Goal: Register for event/course

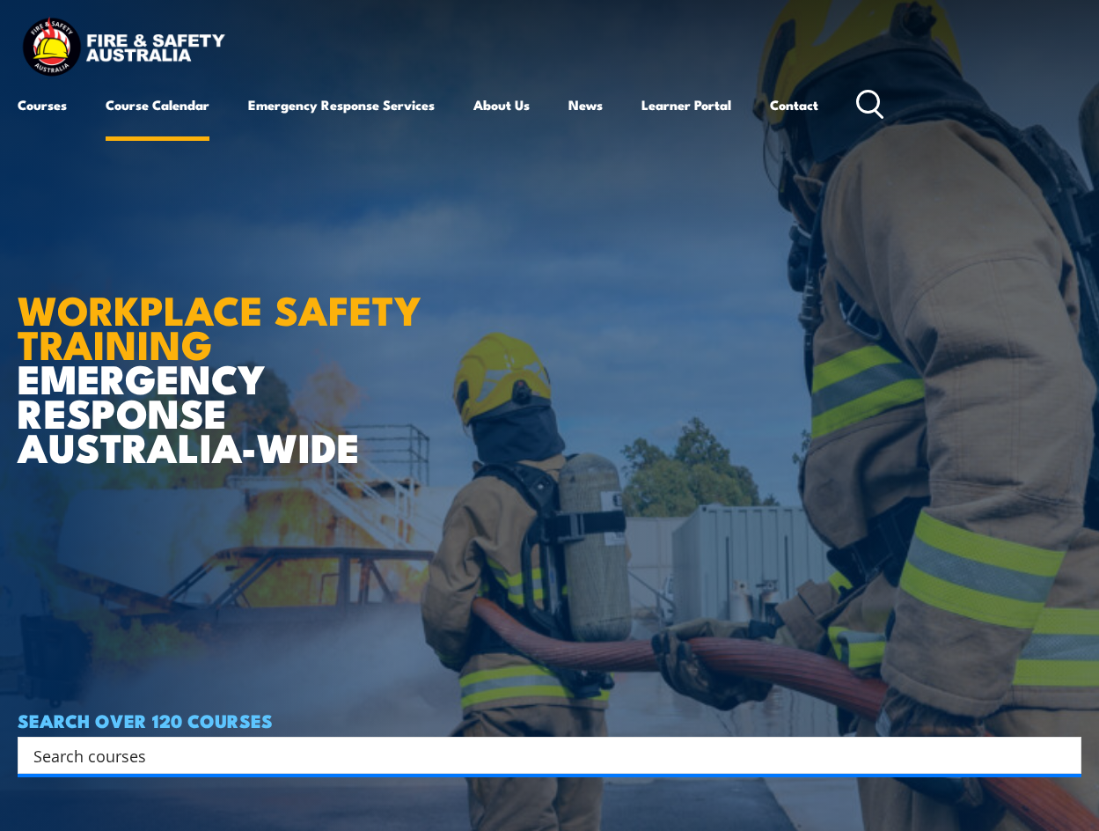
click at [171, 110] on link "Course Calendar" at bounding box center [158, 105] width 104 height 42
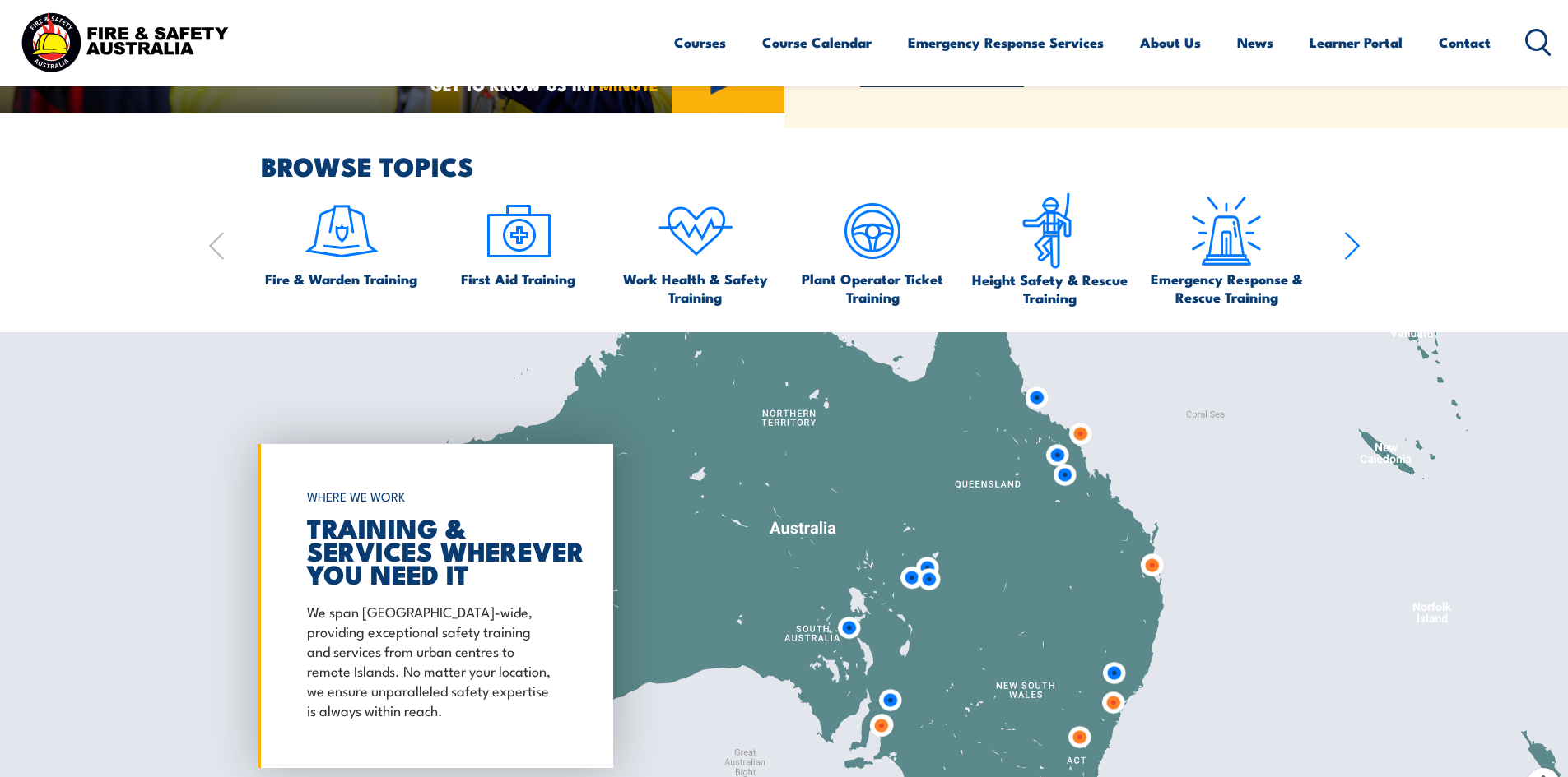
scroll to position [1234, 0]
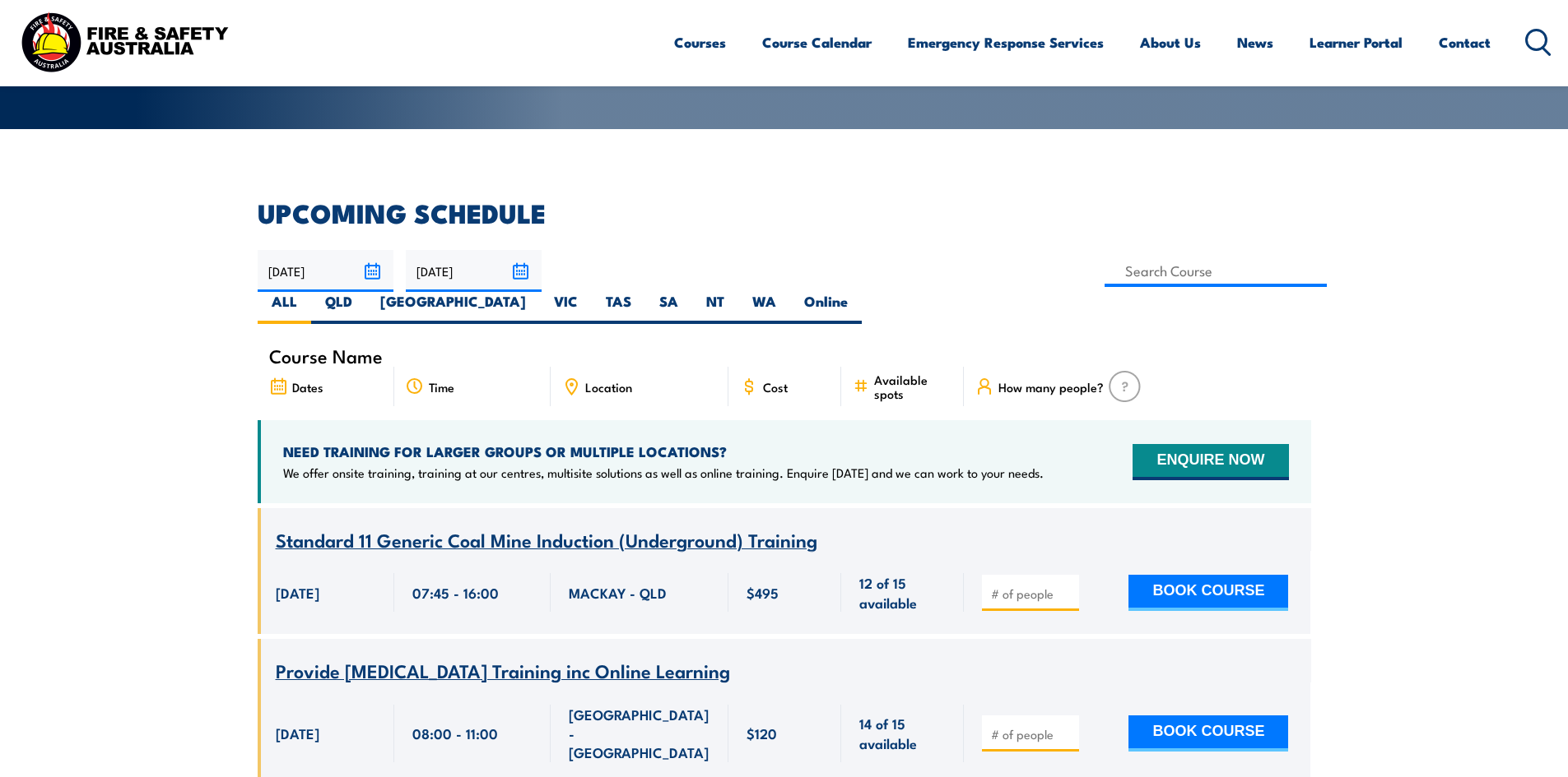
scroll to position [82, 0]
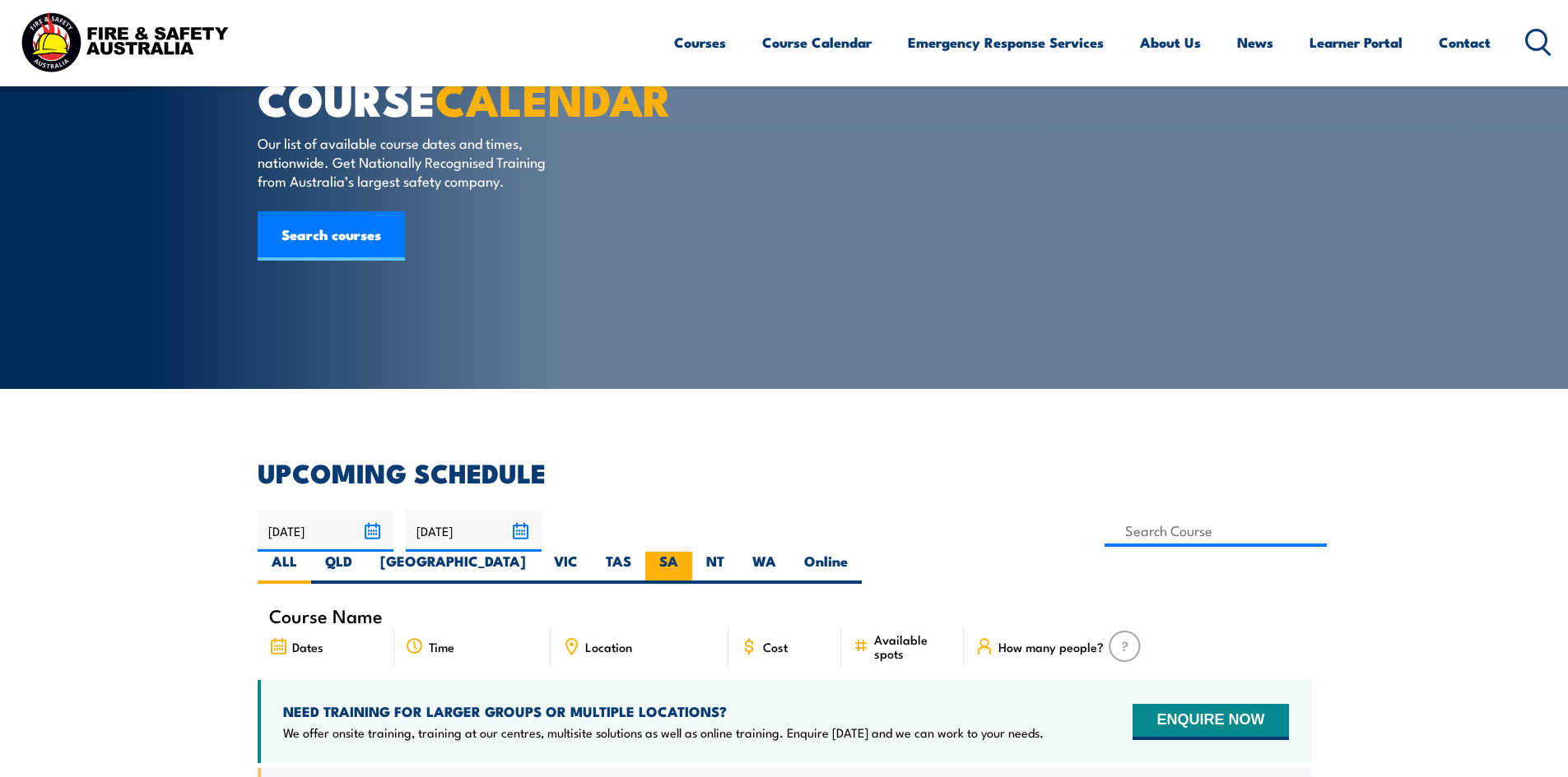
click at [692, 552] on label "SA" at bounding box center [669, 568] width 47 height 32
click at [689, 552] on input "SA" at bounding box center [683, 556] width 10 height 10
radio input "true"
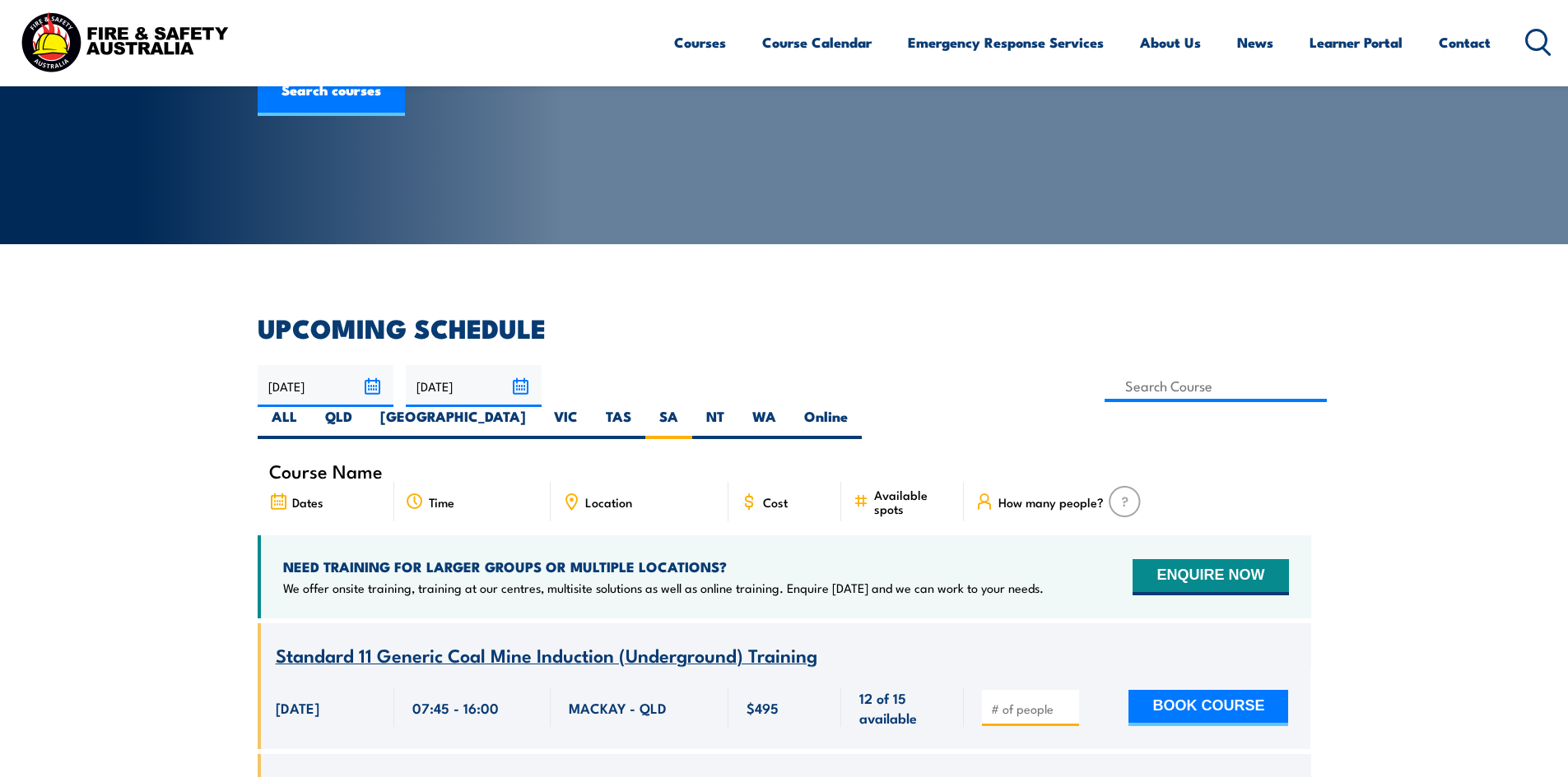
scroll to position [494, 0]
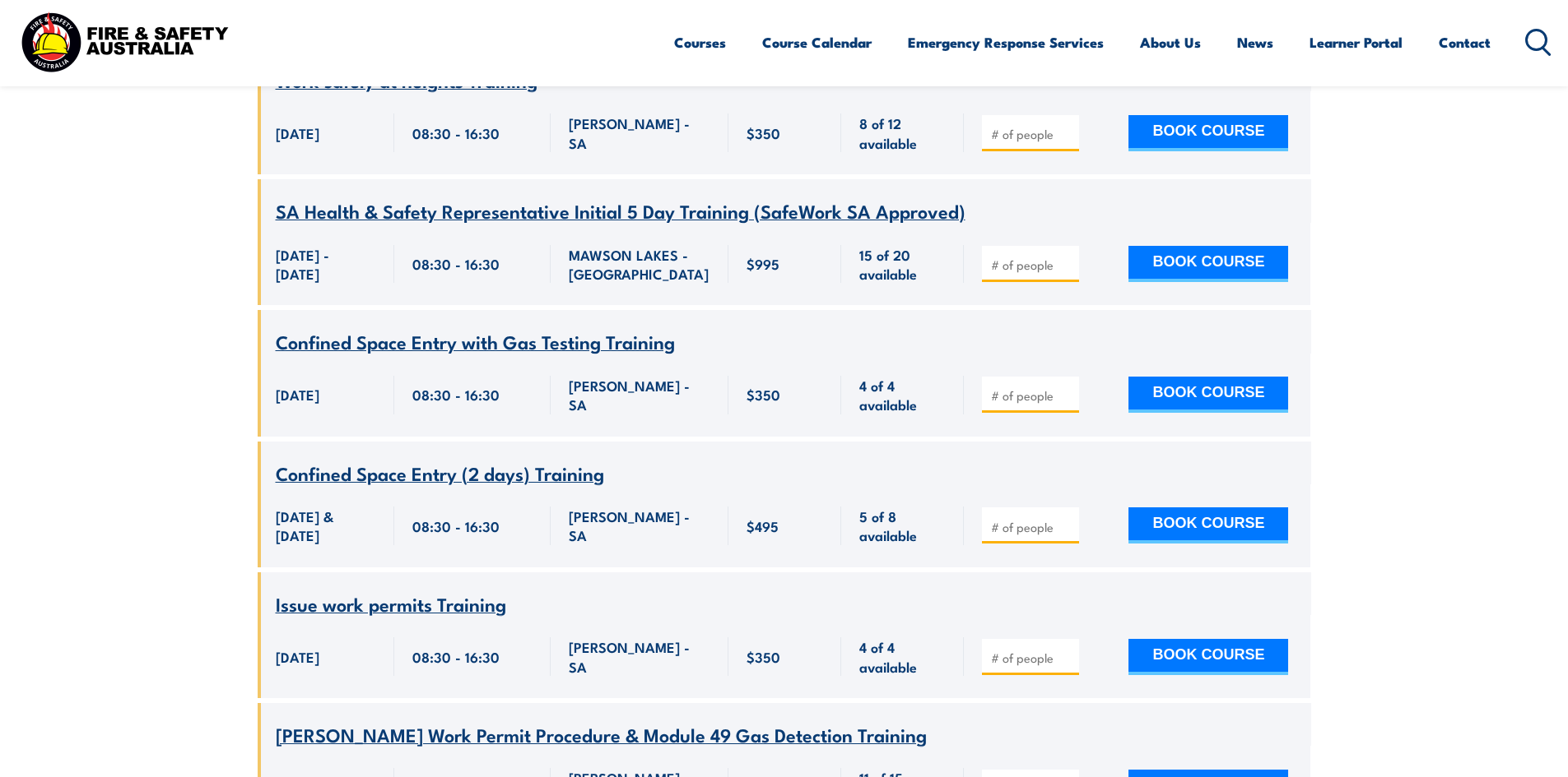
scroll to position [2682, 0]
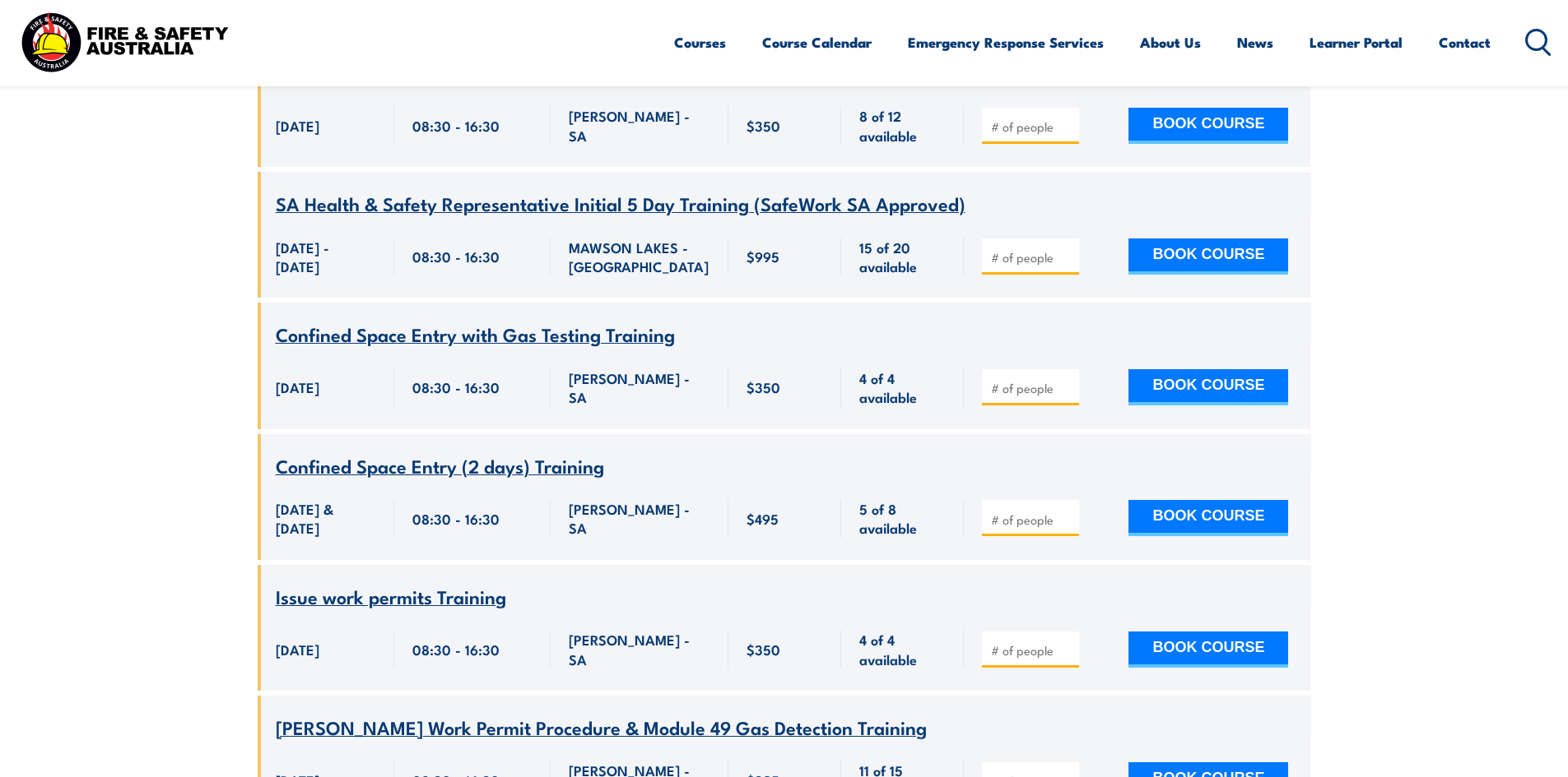
click at [519, 477] on div "08:30 - 16:30" at bounding box center [472, 518] width 156 height 83
click at [519, 452] on span "Confined Space Entry (2 days) Training" at bounding box center [440, 466] width 328 height 28
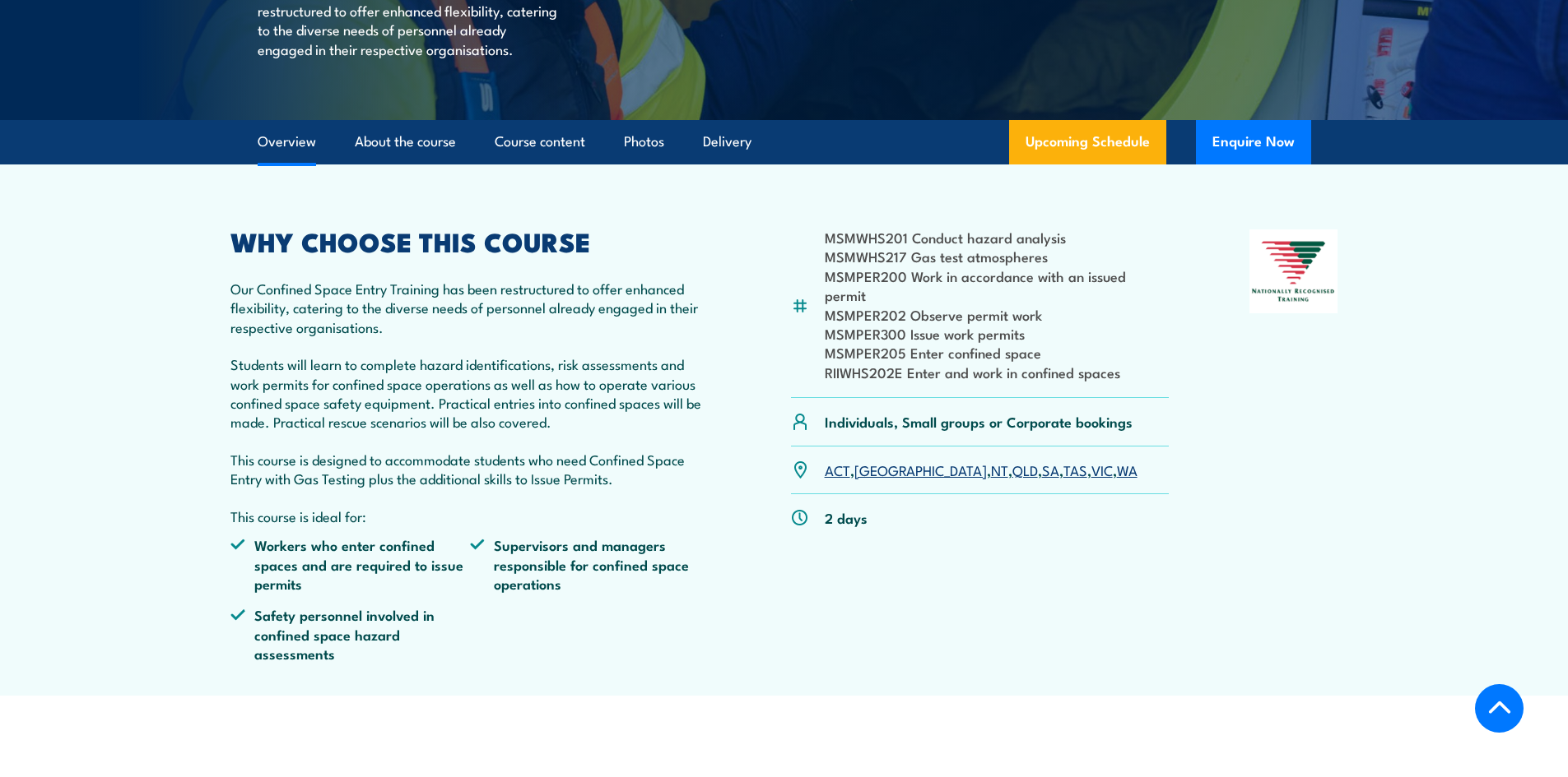
scroll to position [411, 0]
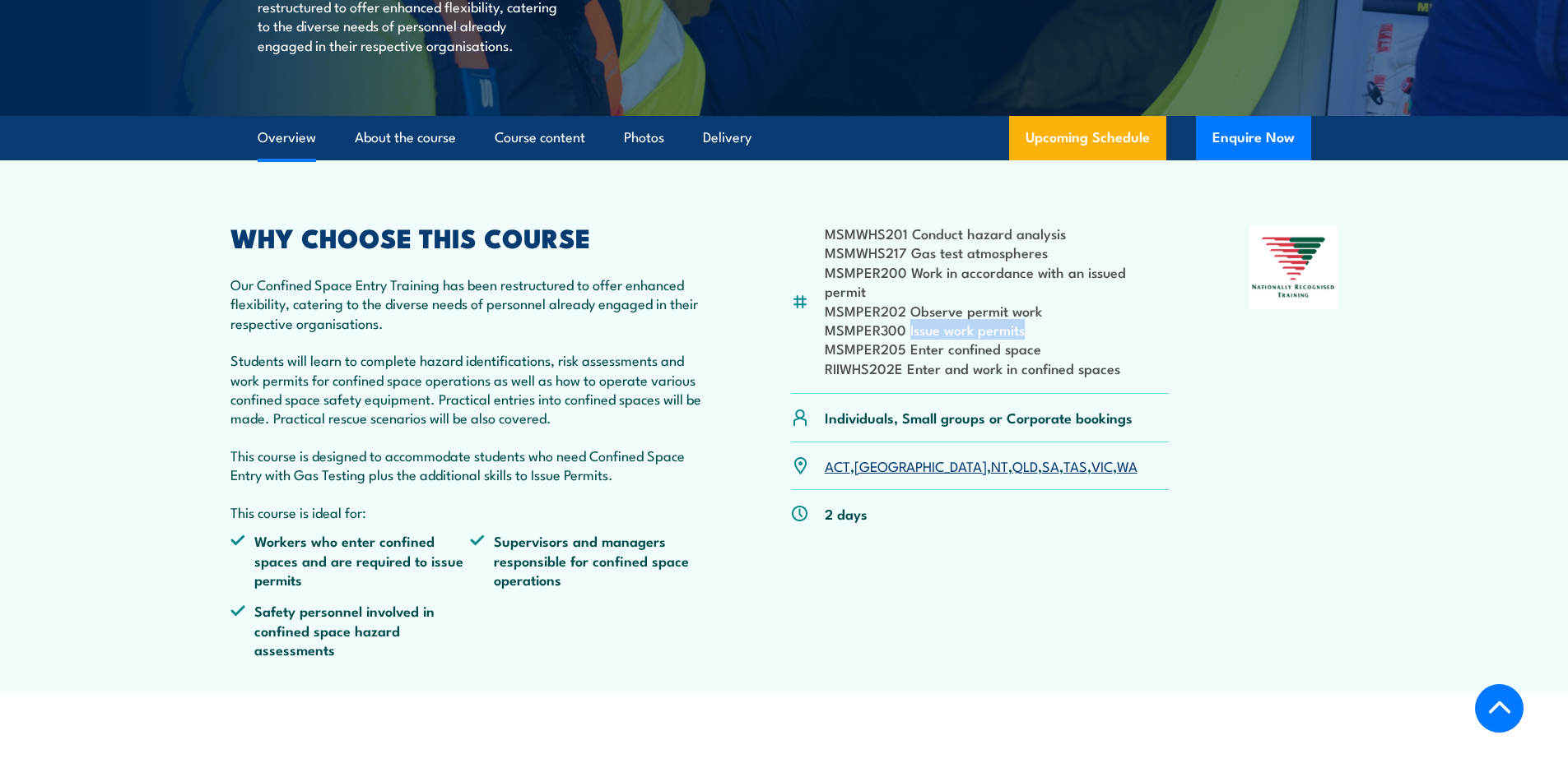
drag, startPoint x: 1037, startPoint y: 331, endPoint x: 909, endPoint y: 338, distance: 128.2
click at [909, 338] on li "MSMPER300 Issue work permits" at bounding box center [997, 329] width 345 height 19
copy li "Issue work permits"
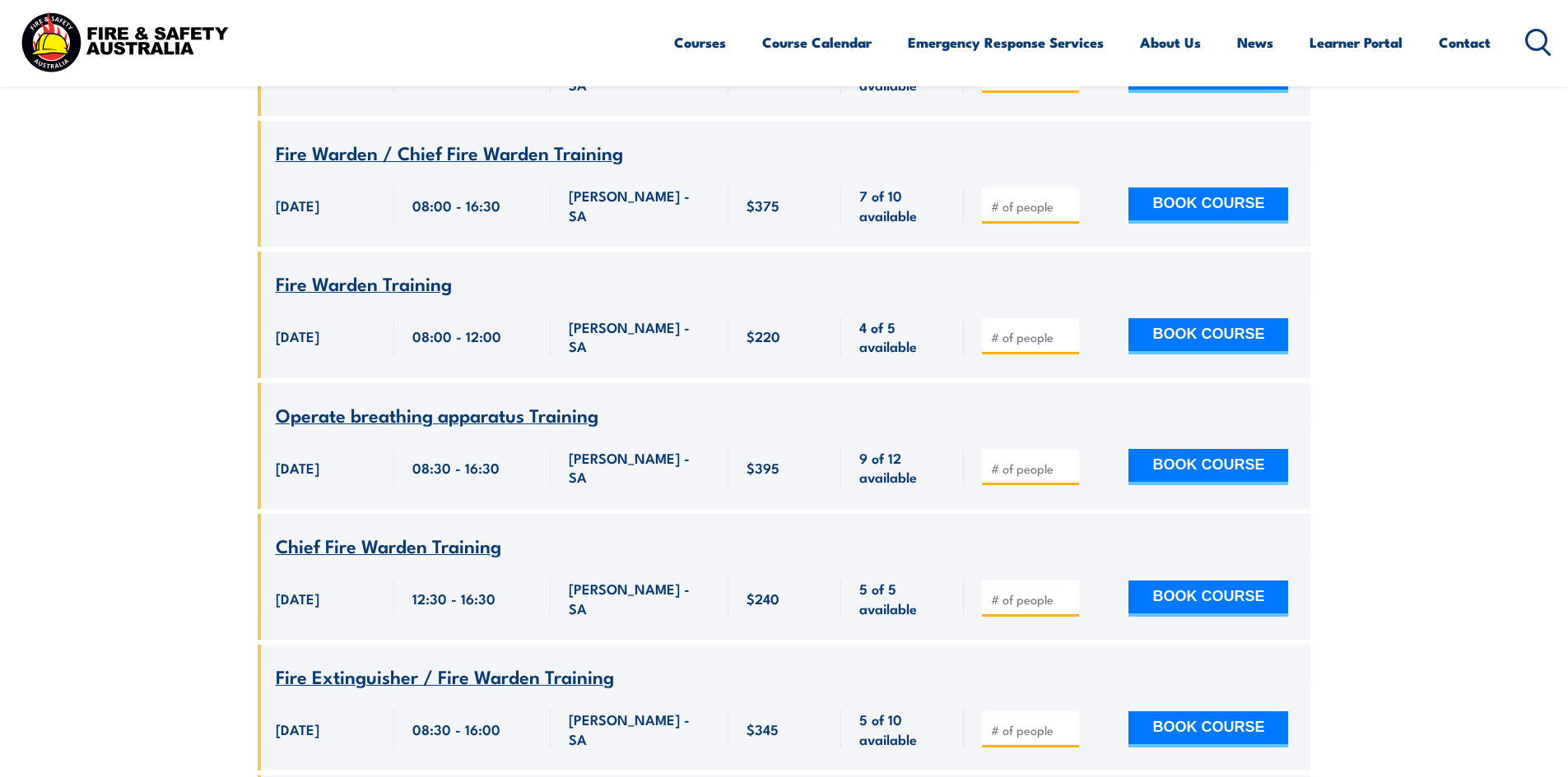
scroll to position [3916, 0]
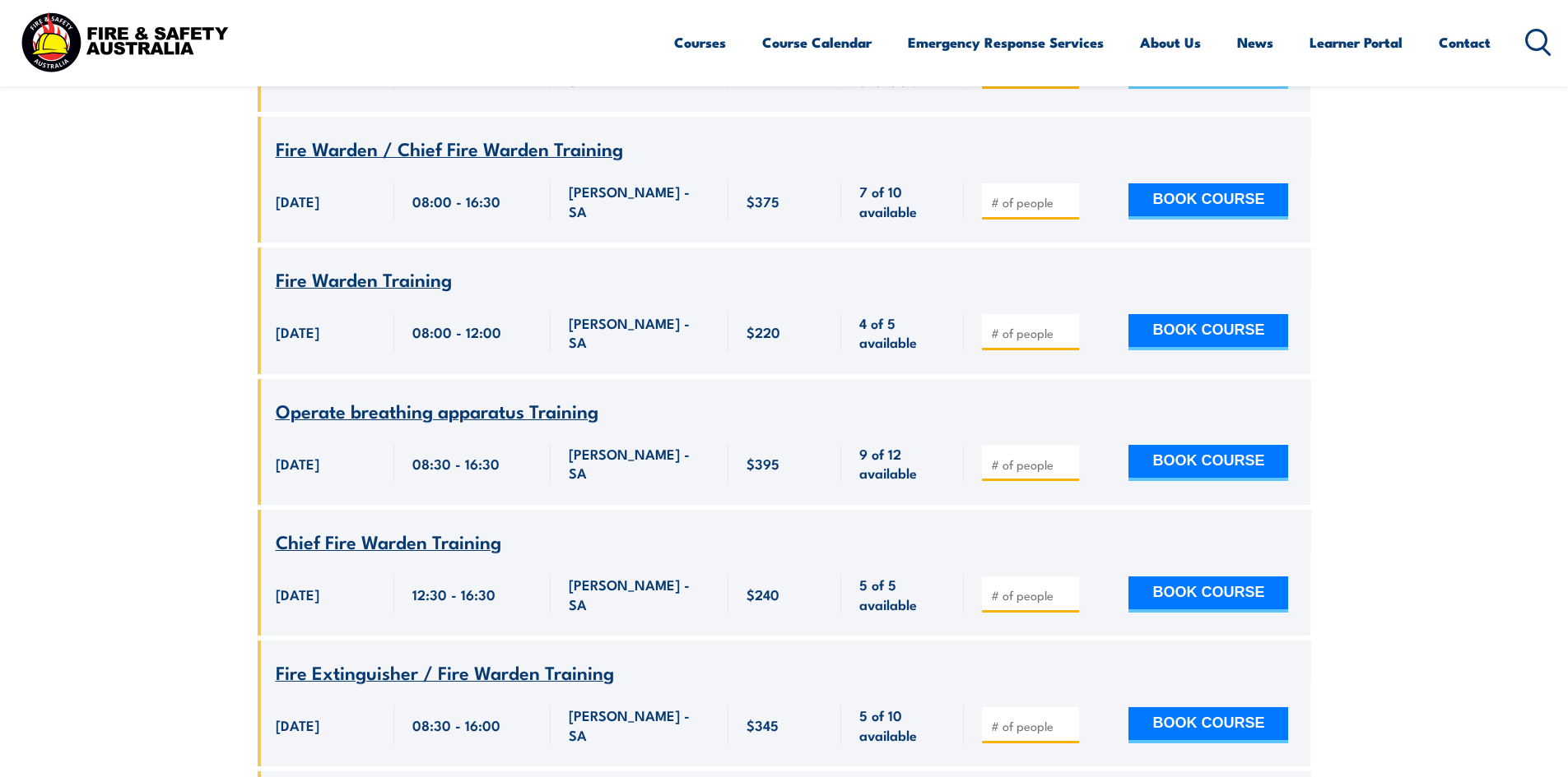
click at [463, 396] on span "Operate breathing apparatus Training" at bounding box center [437, 410] width 323 height 28
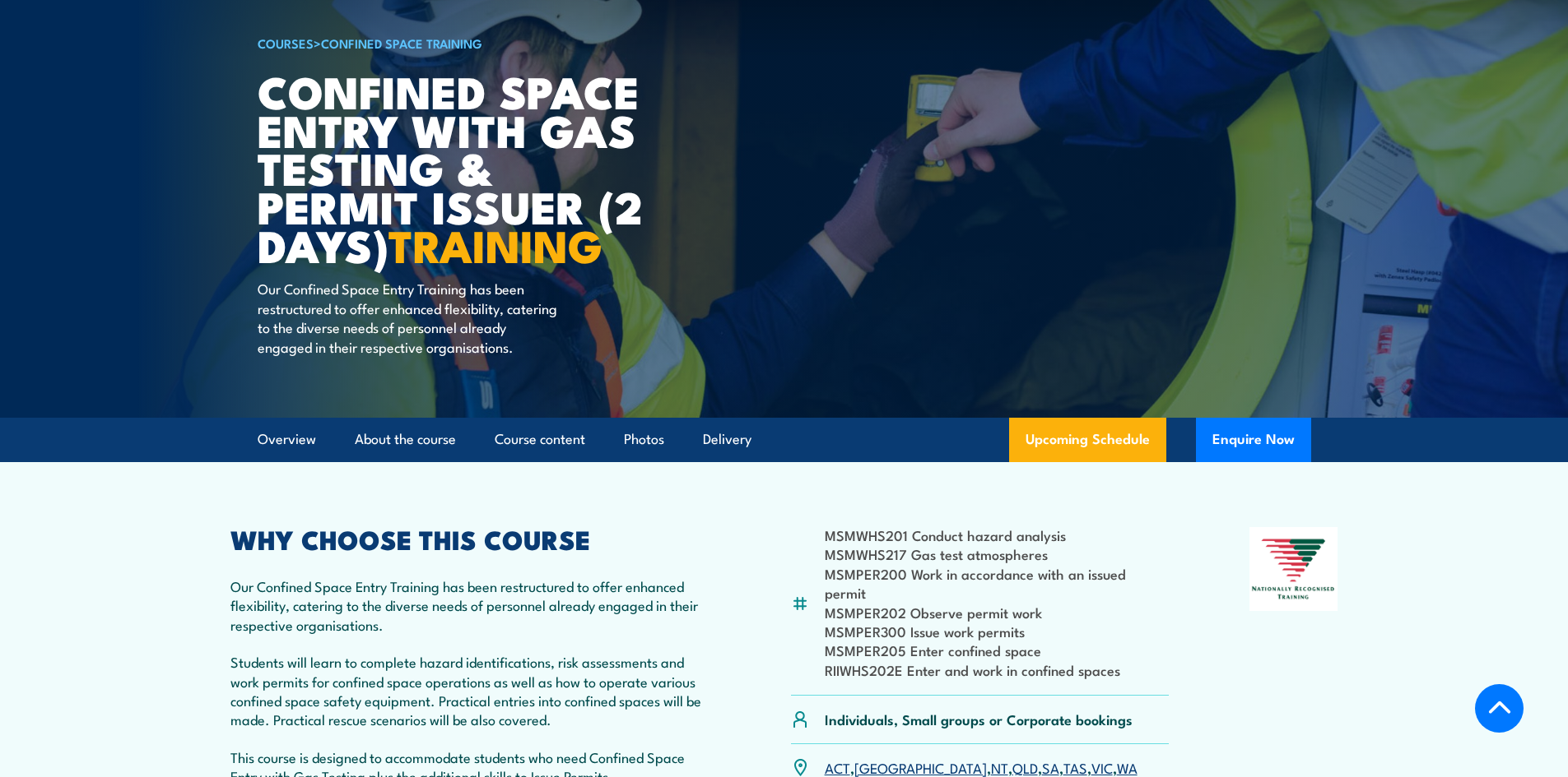
scroll to position [329, 0]
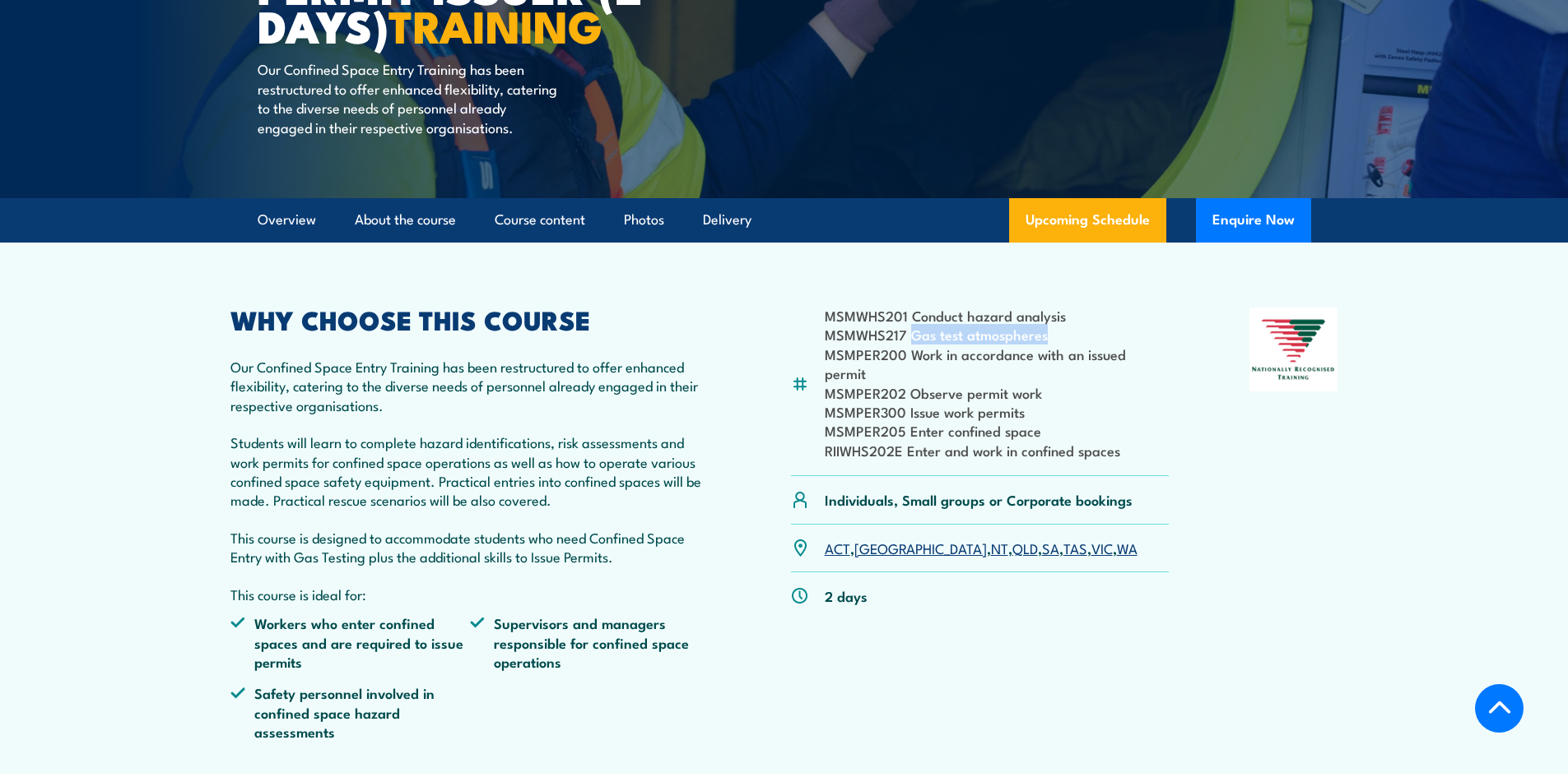
drag, startPoint x: 1062, startPoint y: 356, endPoint x: 914, endPoint y: 356, distance: 148.0
click at [914, 344] on li "MSMWHS217 Gas test atmospheres" at bounding box center [997, 335] width 345 height 19
copy li "Gas test atmospheres"
drag, startPoint x: 1175, startPoint y: 373, endPoint x: 912, endPoint y: 380, distance: 263.1
click at [912, 380] on div "MSMWHS201 Conduct hazard analysis MSMWHS217 Gas test atmospheres MSMPER200 Work…" at bounding box center [784, 531] width 1108 height 447
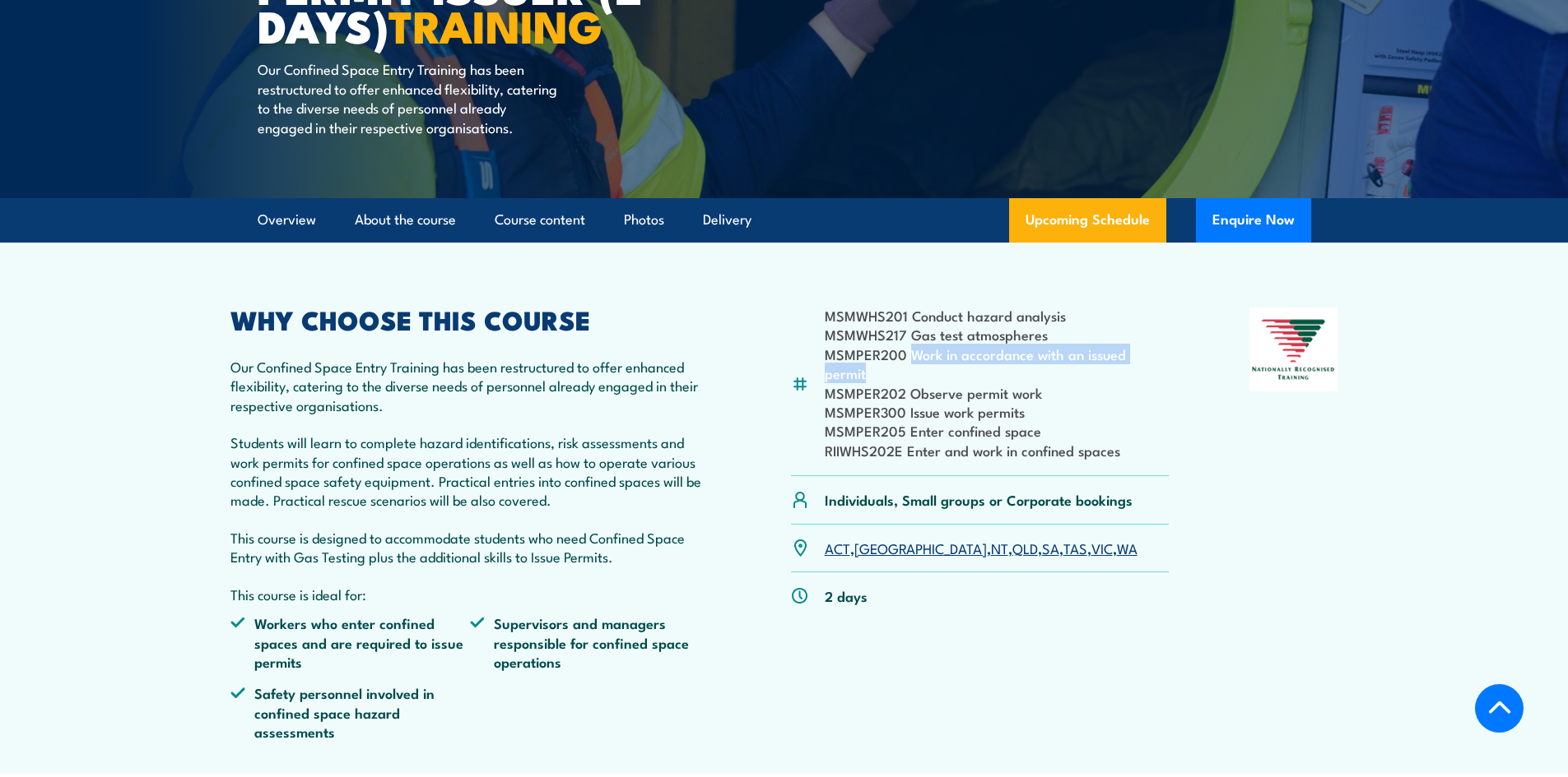
copy li "Work in accordance with an issued permit"
drag, startPoint x: 1047, startPoint y: 435, endPoint x: 907, endPoint y: 434, distance: 140.0
click at [907, 434] on li "MSMPER205 Enter confined space" at bounding box center [997, 430] width 345 height 19
drag, startPoint x: 919, startPoint y: 434, endPoint x: 1072, endPoint y: 403, distance: 156.1
click at [1072, 403] on li "MSMPER300 Issue work permits" at bounding box center [997, 411] width 345 height 19
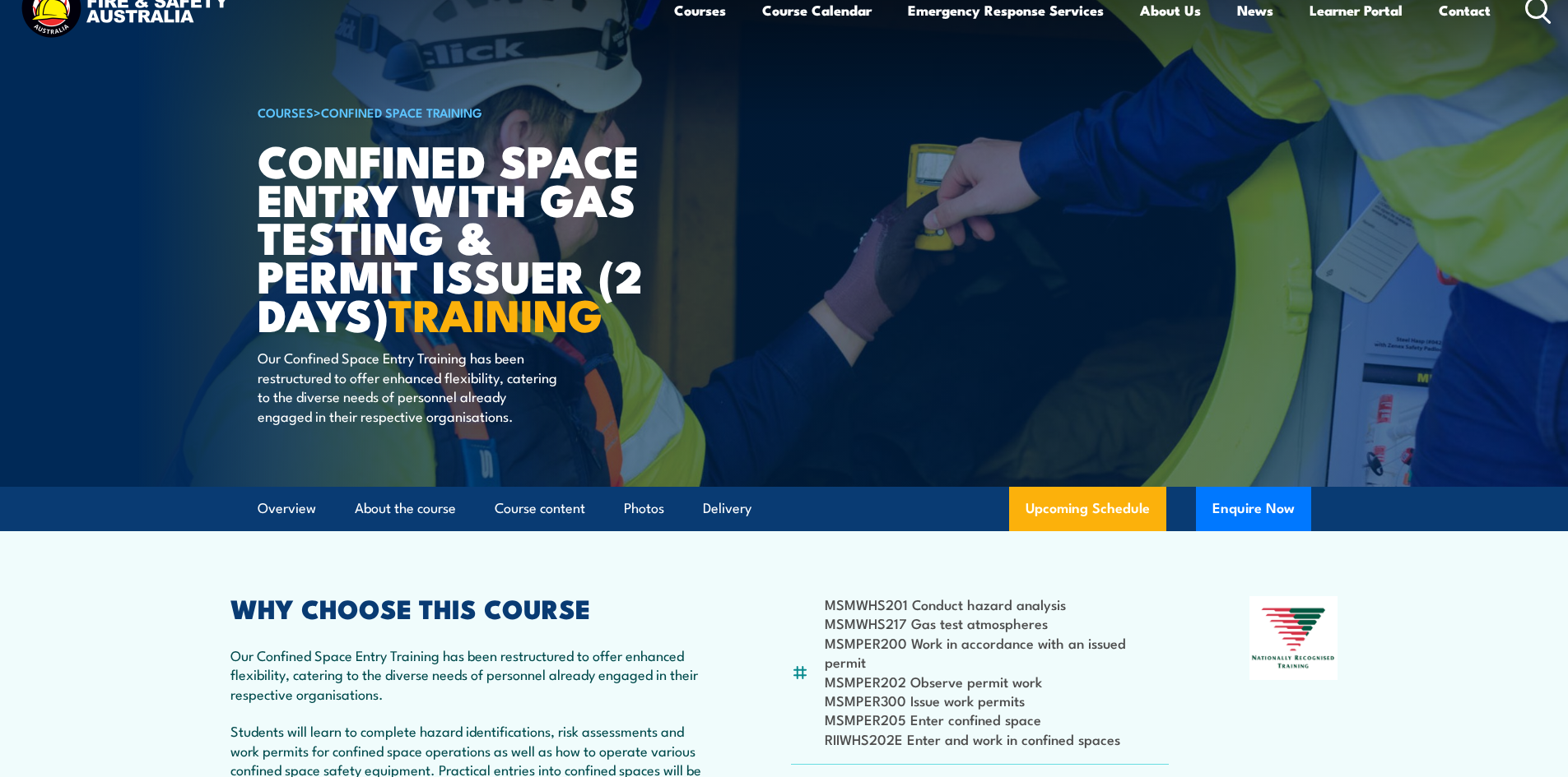
scroll to position [0, 0]
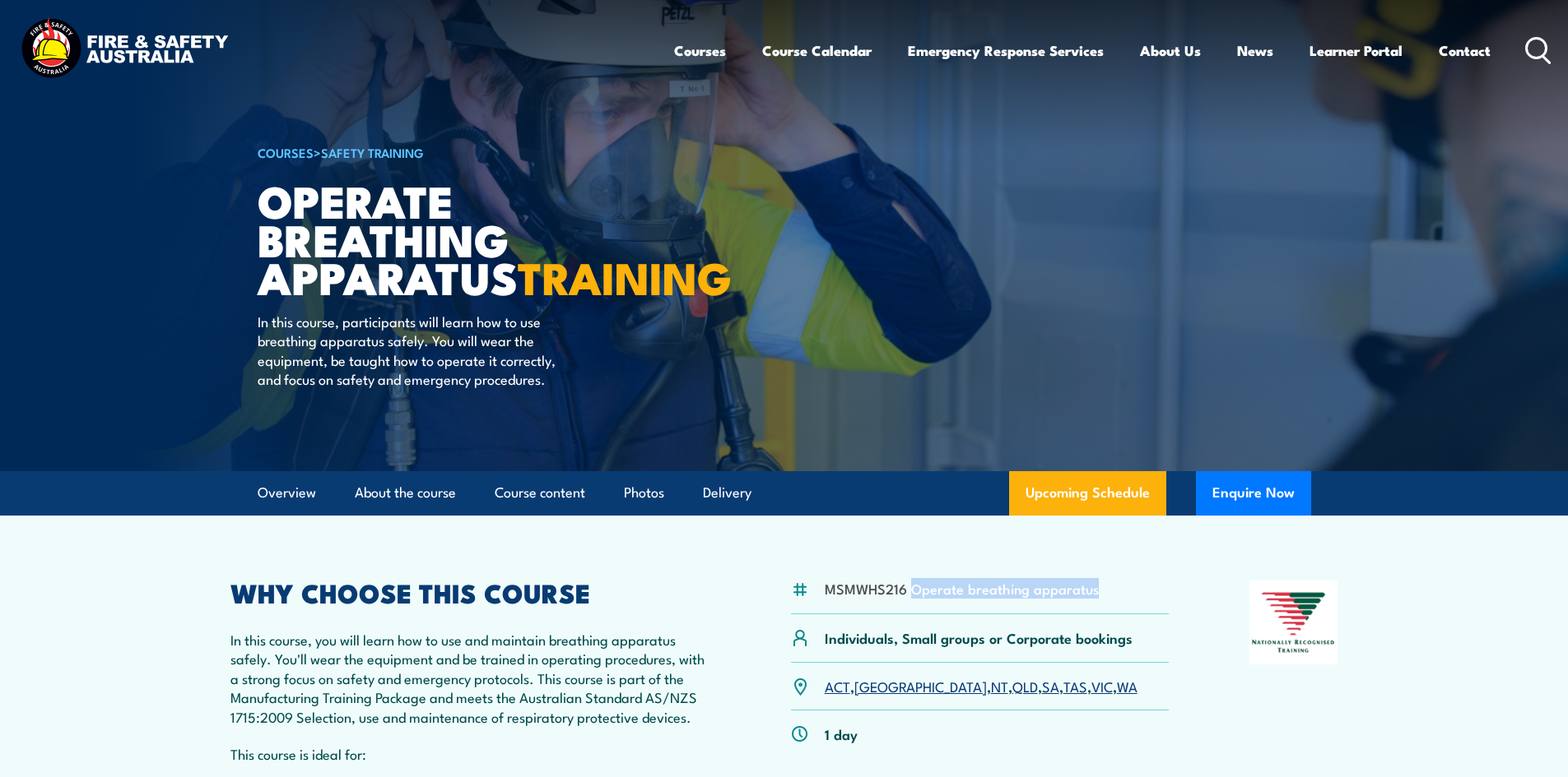
drag, startPoint x: 1116, startPoint y: 608, endPoint x: 907, endPoint y: 602, distance: 209.1
click at [907, 602] on div "MSMWHS216 Operate breathing apparatus" at bounding box center [980, 597] width 379 height 34
copy li "Operate breathing apparatus"
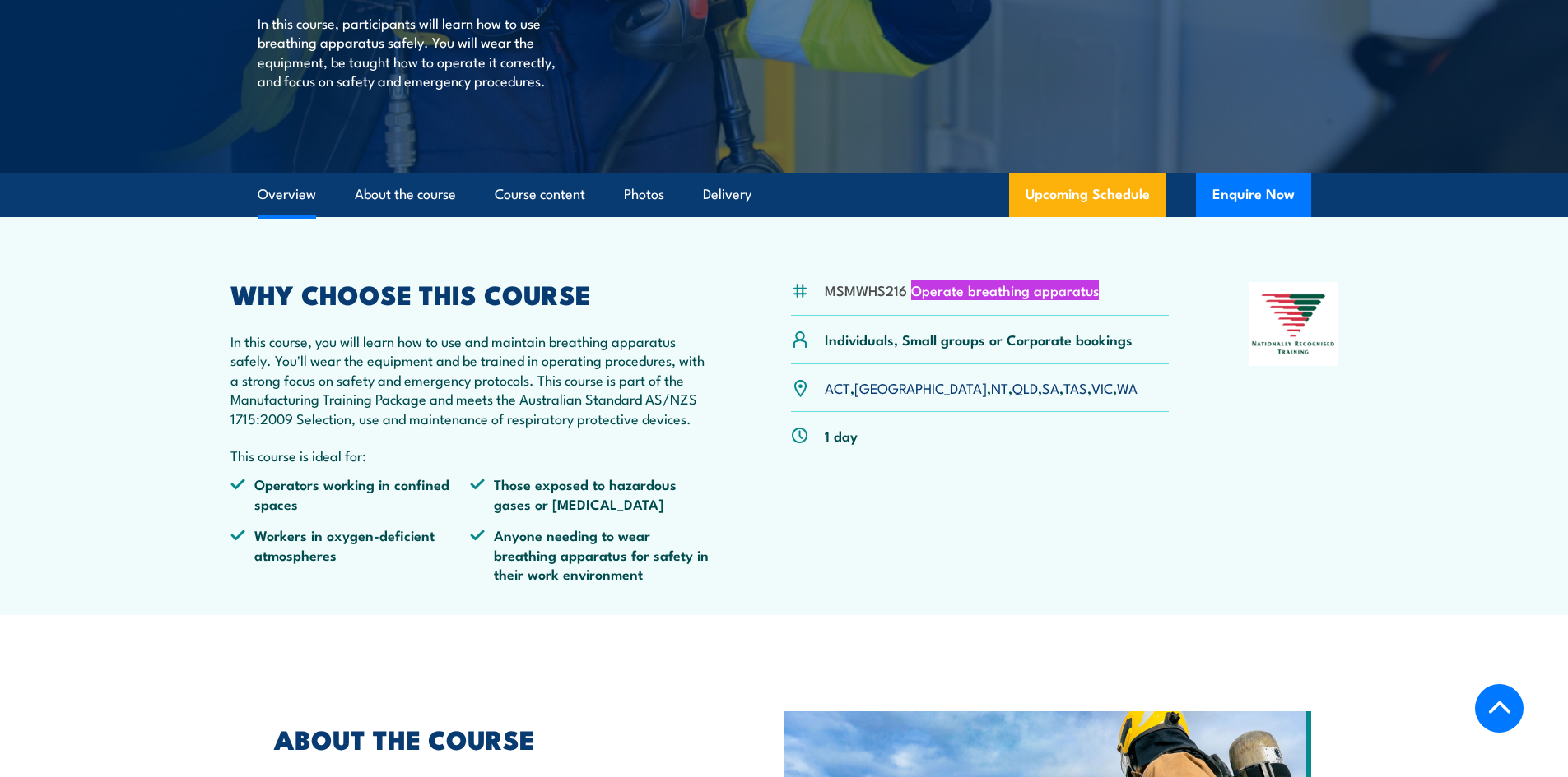
scroll to position [165, 0]
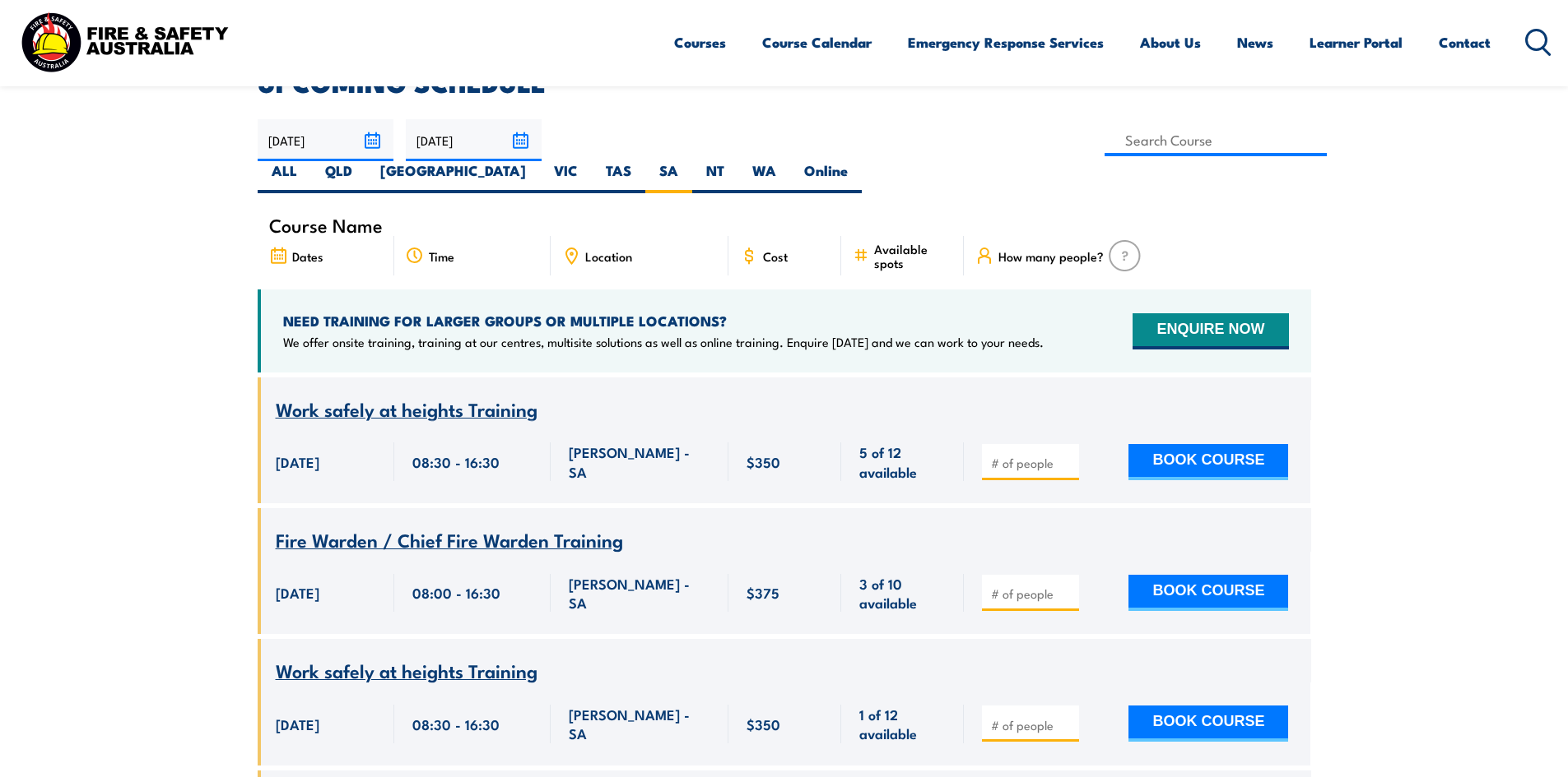
scroll to position [494, 0]
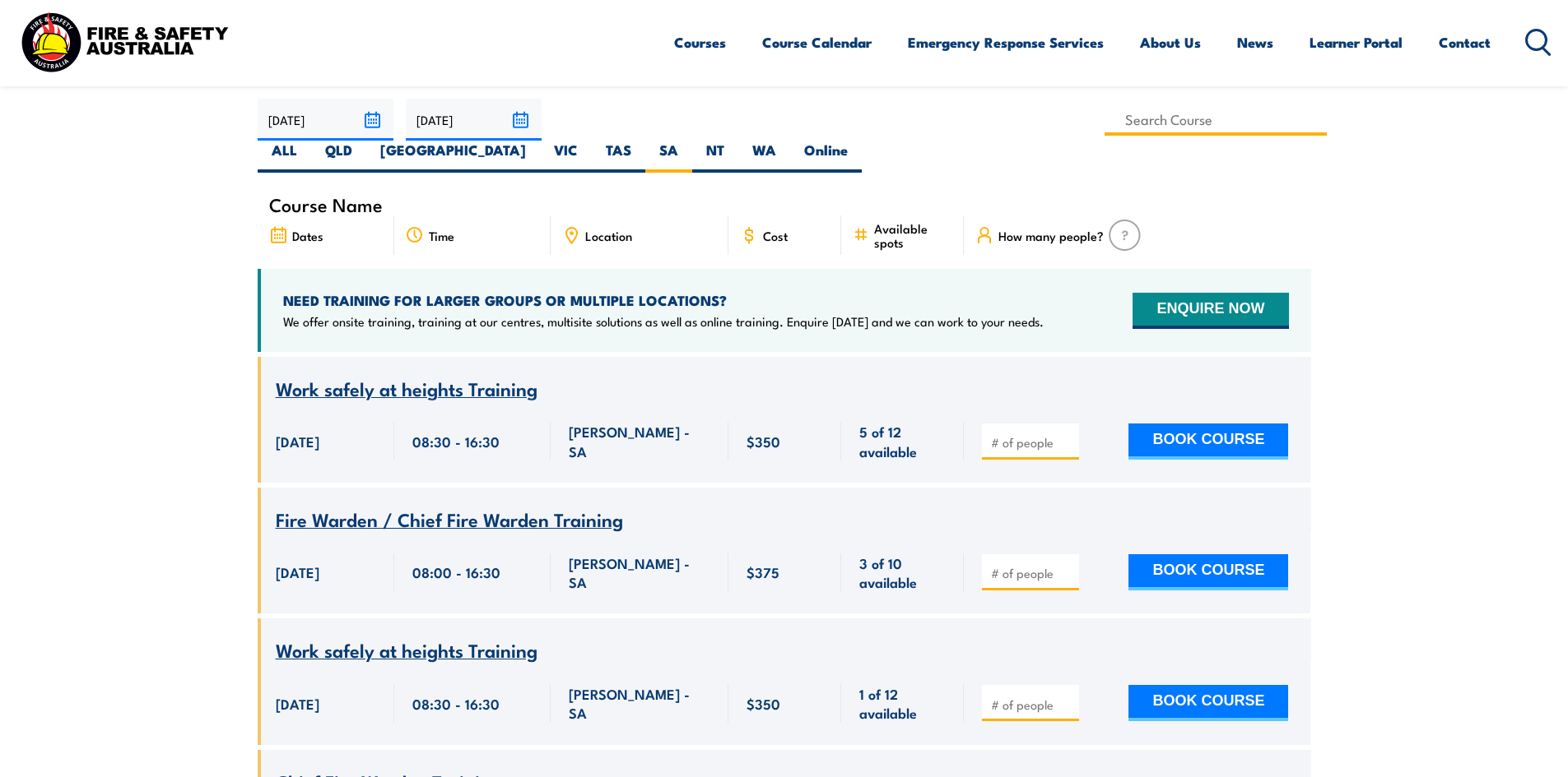
click at [1105, 120] on input at bounding box center [1216, 120] width 223 height 32
type input "Perform Cable Pit/Trench/Excavation Rescue Training"
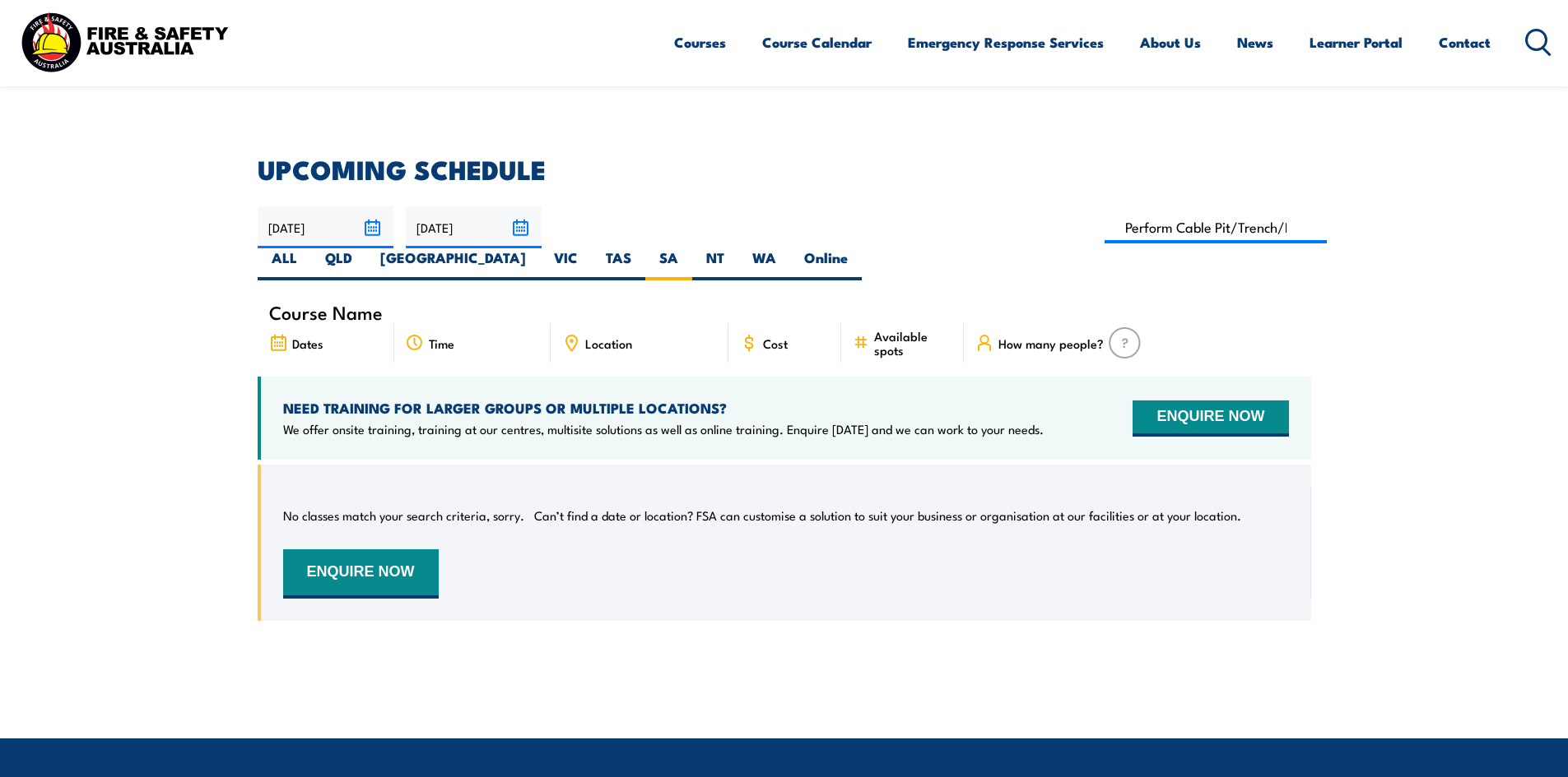
scroll to position [379, 0]
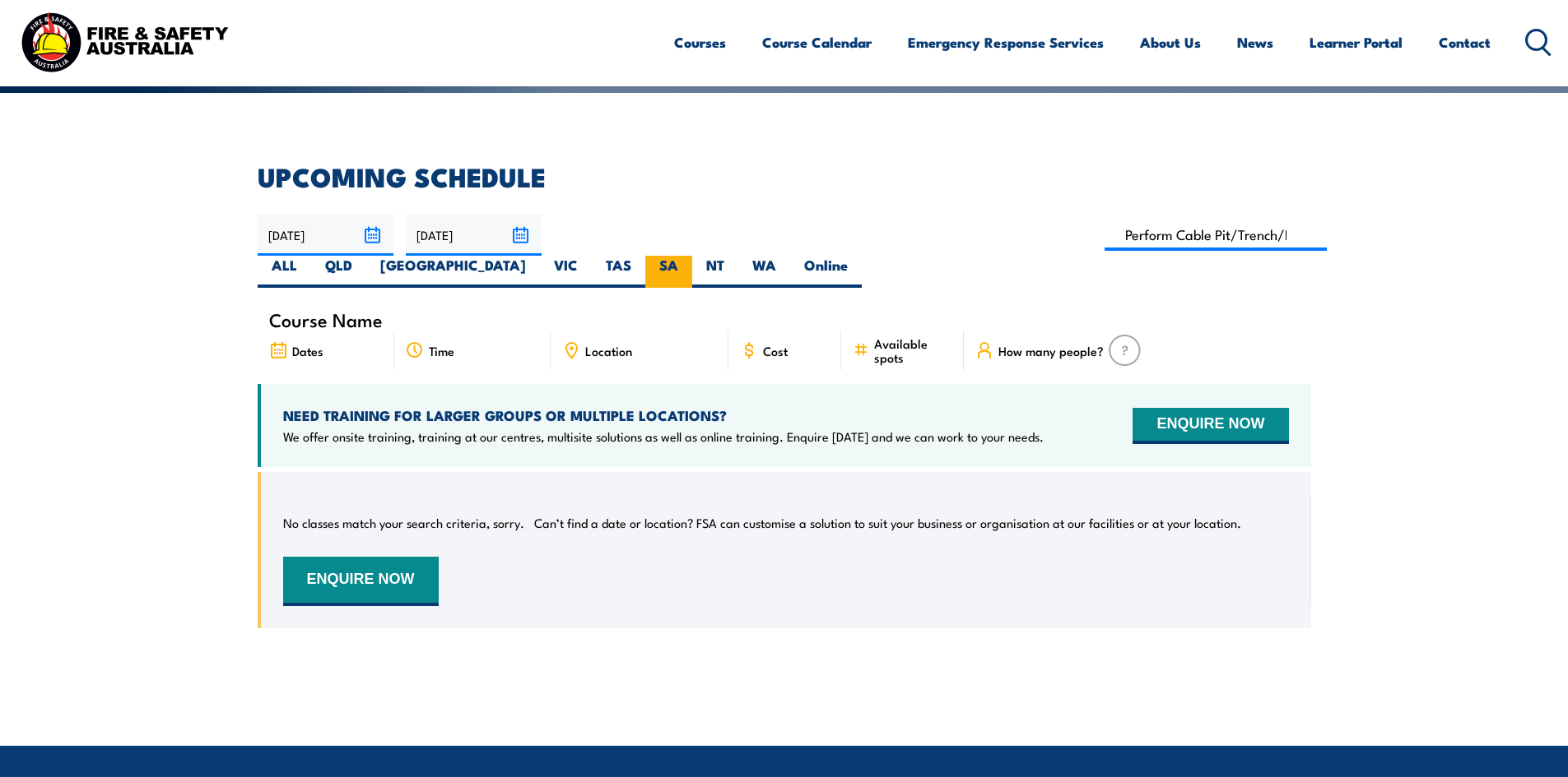
click at [692, 256] on label "SA" at bounding box center [669, 272] width 47 height 32
click at [689, 256] on input "SA" at bounding box center [683, 261] width 10 height 10
click at [312, 256] on label "ALL" at bounding box center [283, 272] width 53 height 32
click at [308, 256] on input "ALL" at bounding box center [302, 261] width 10 height 10
radio input "true"
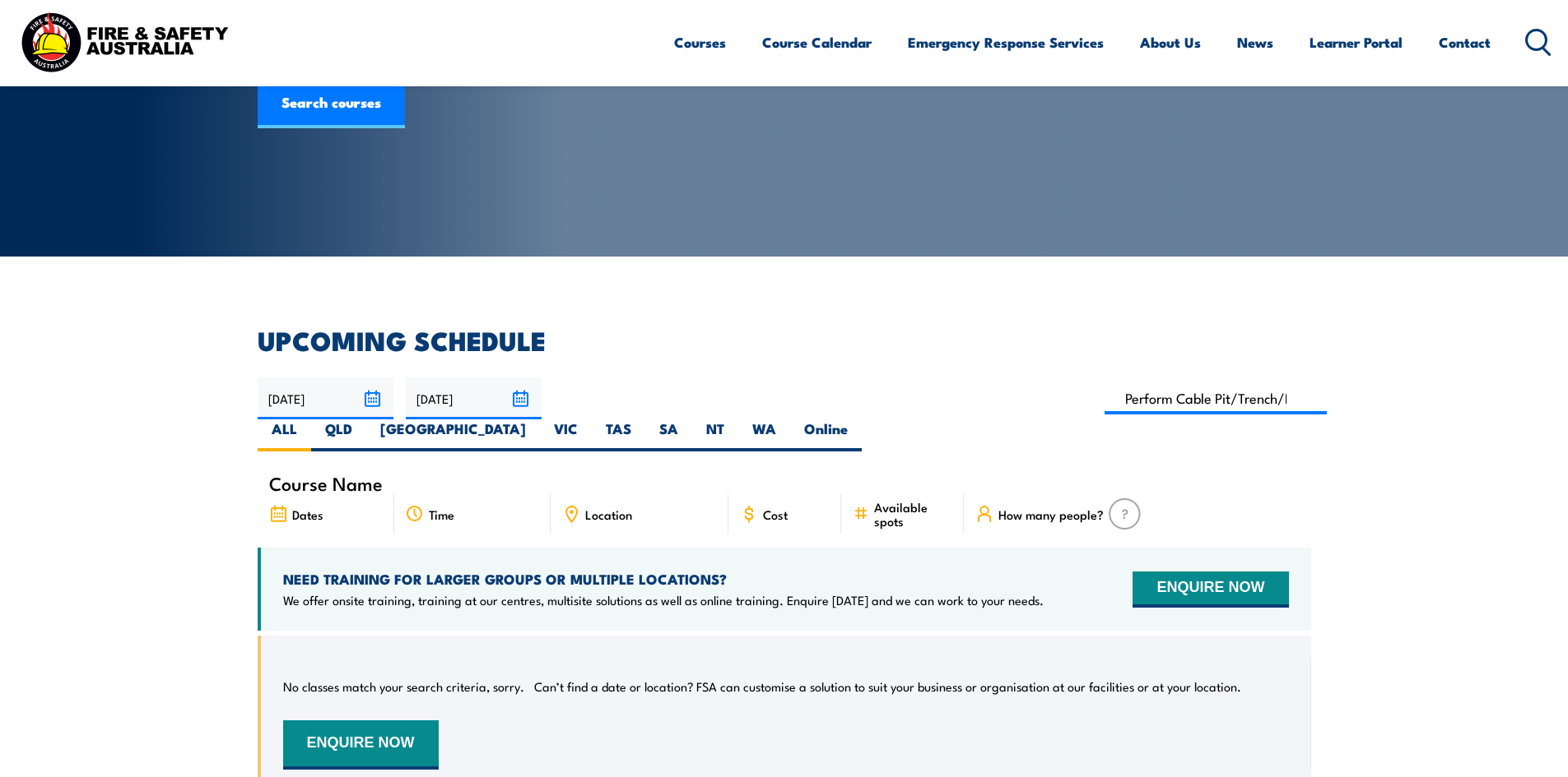
scroll to position [214, 0]
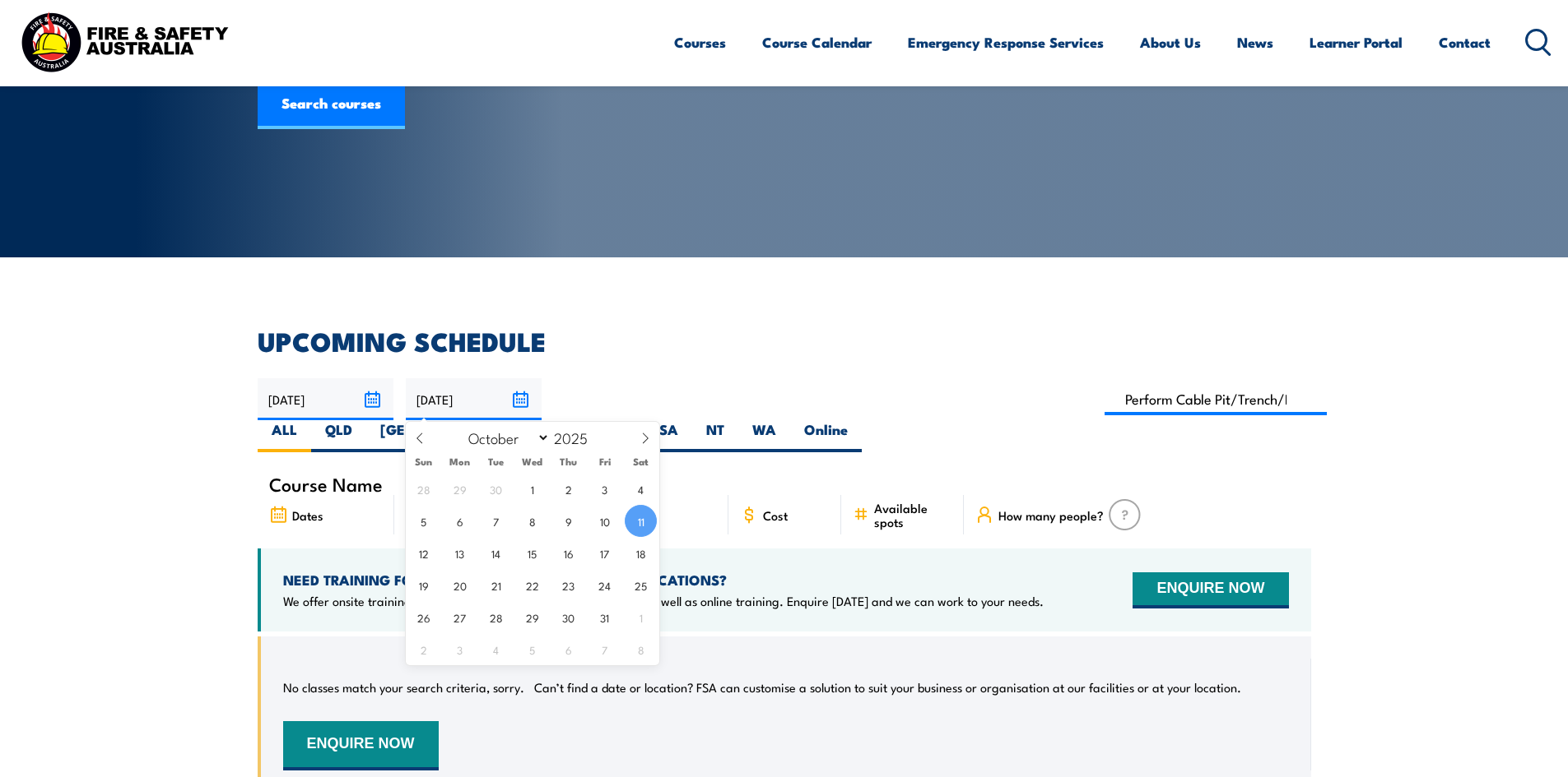
click at [517, 406] on input "[DATE]" at bounding box center [473, 399] width 136 height 42
click at [643, 437] on icon at bounding box center [646, 439] width 11 height 11
click at [645, 437] on icon at bounding box center [646, 439] width 11 height 11
select select "11"
click at [645, 437] on icon at bounding box center [646, 439] width 11 height 11
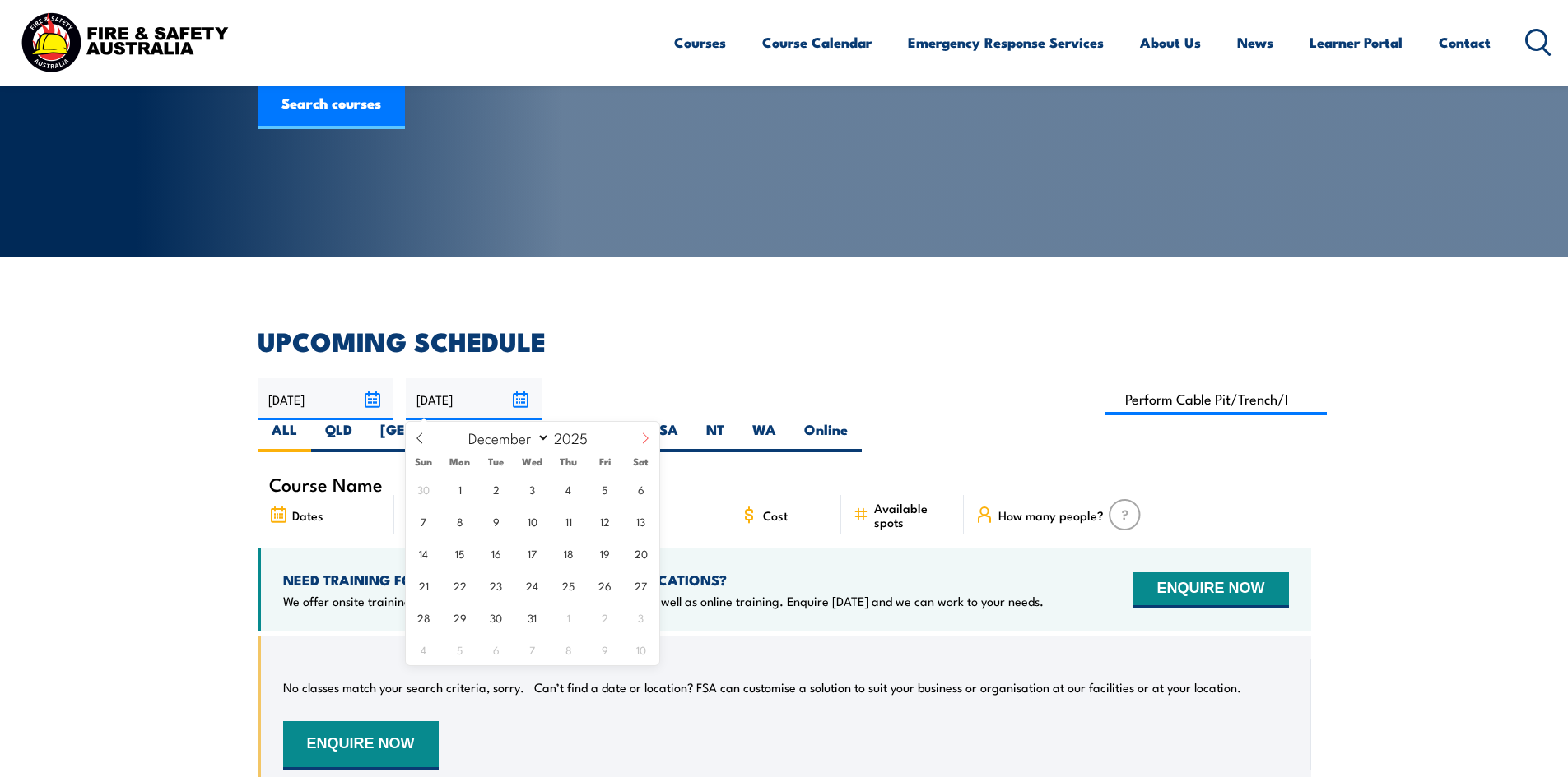
type input "2026"
click at [645, 437] on icon at bounding box center [646, 439] width 11 height 11
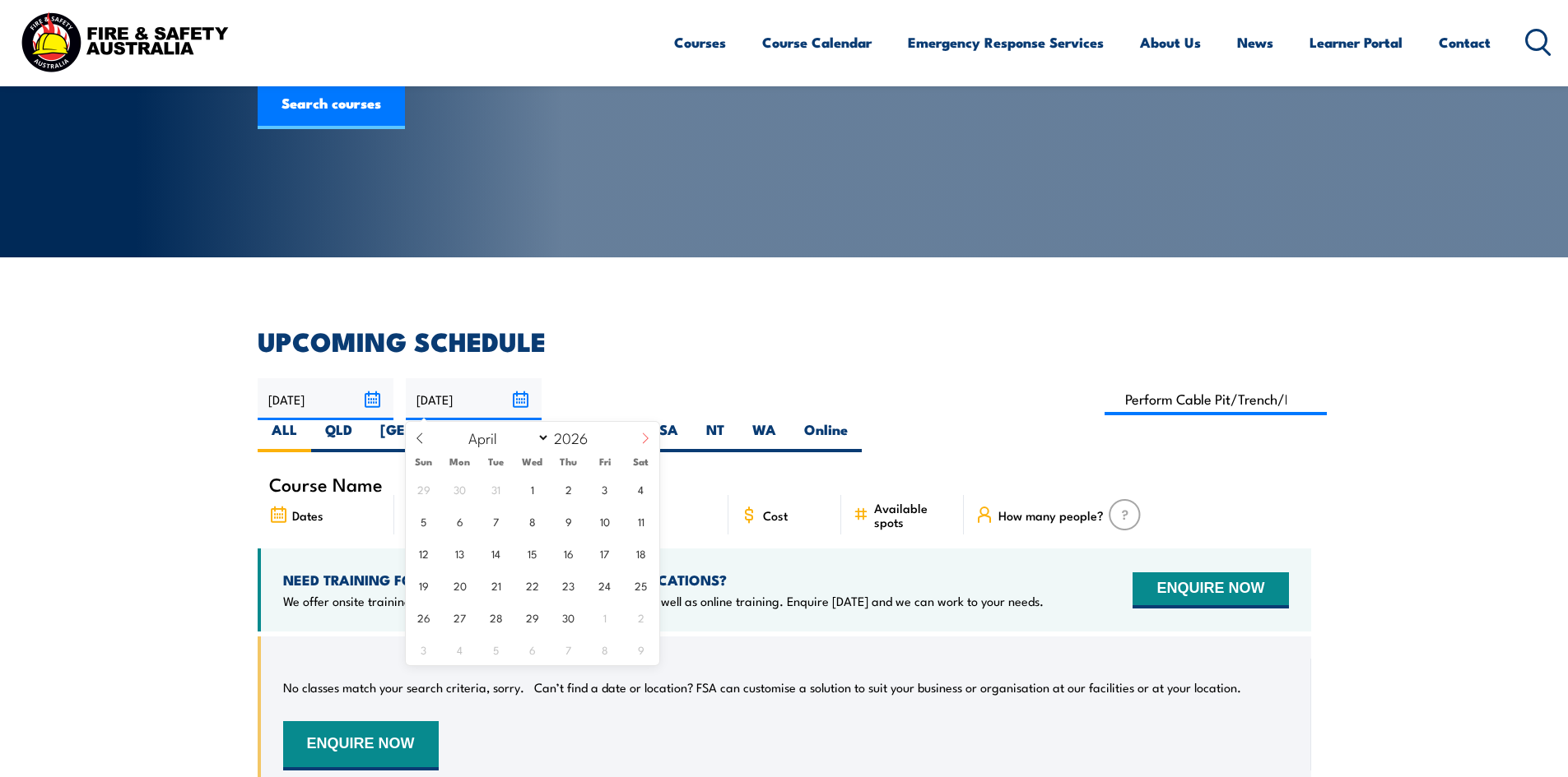
select select "4"
click at [604, 584] on span "22" at bounding box center [604, 585] width 32 height 32
type input "22/05/2026"
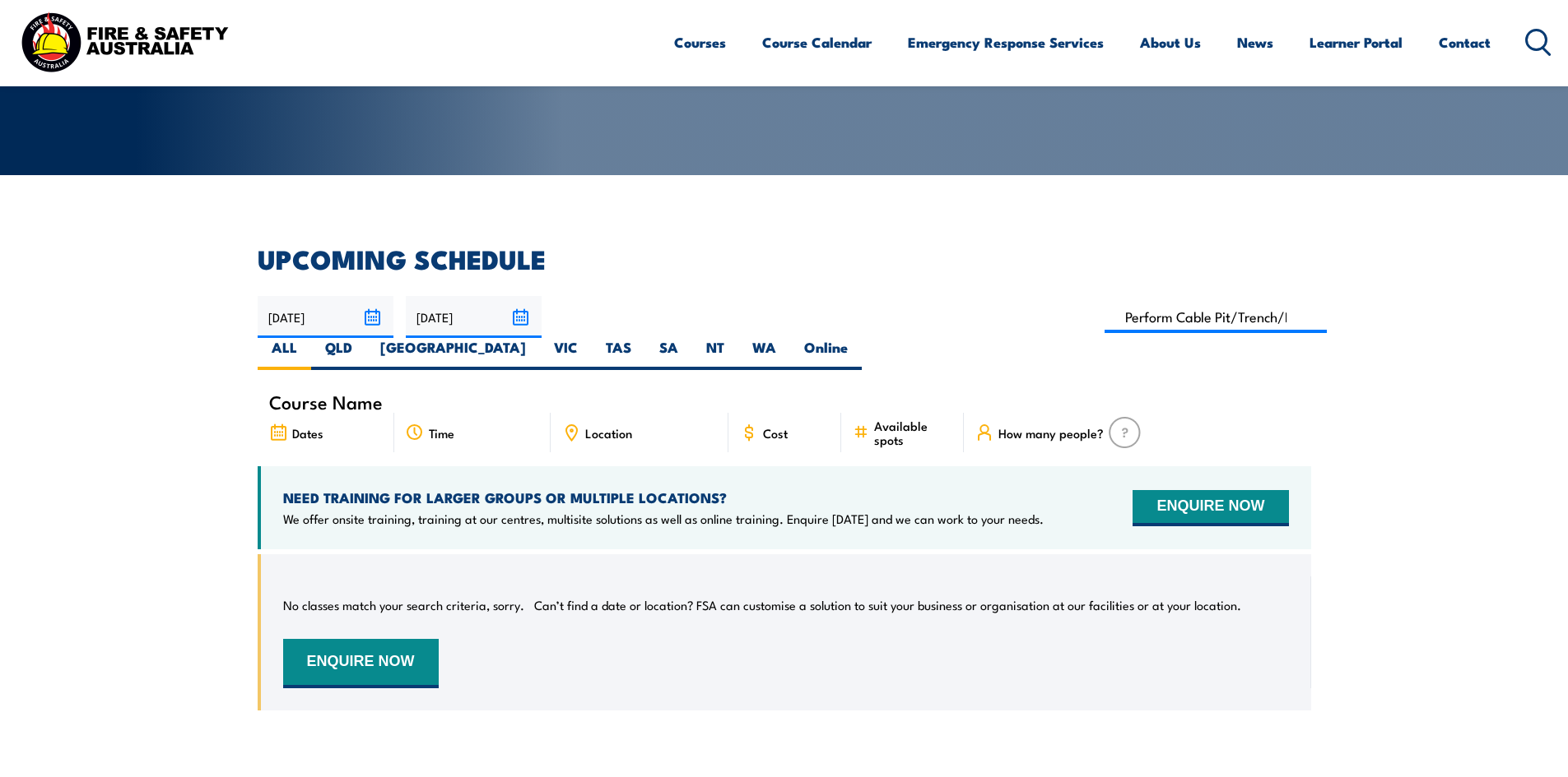
scroll to position [214, 0]
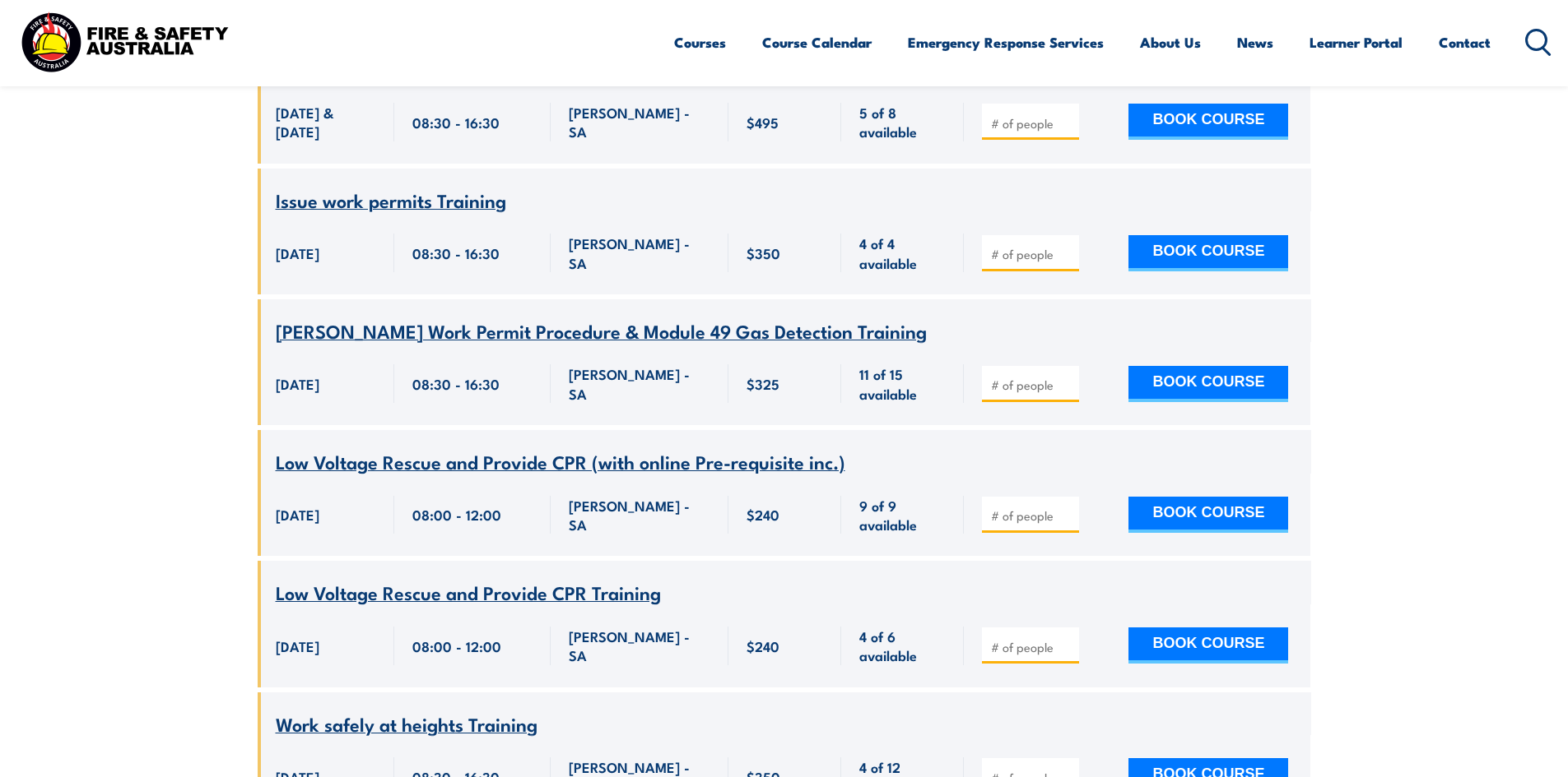
scroll to position [3126, 0]
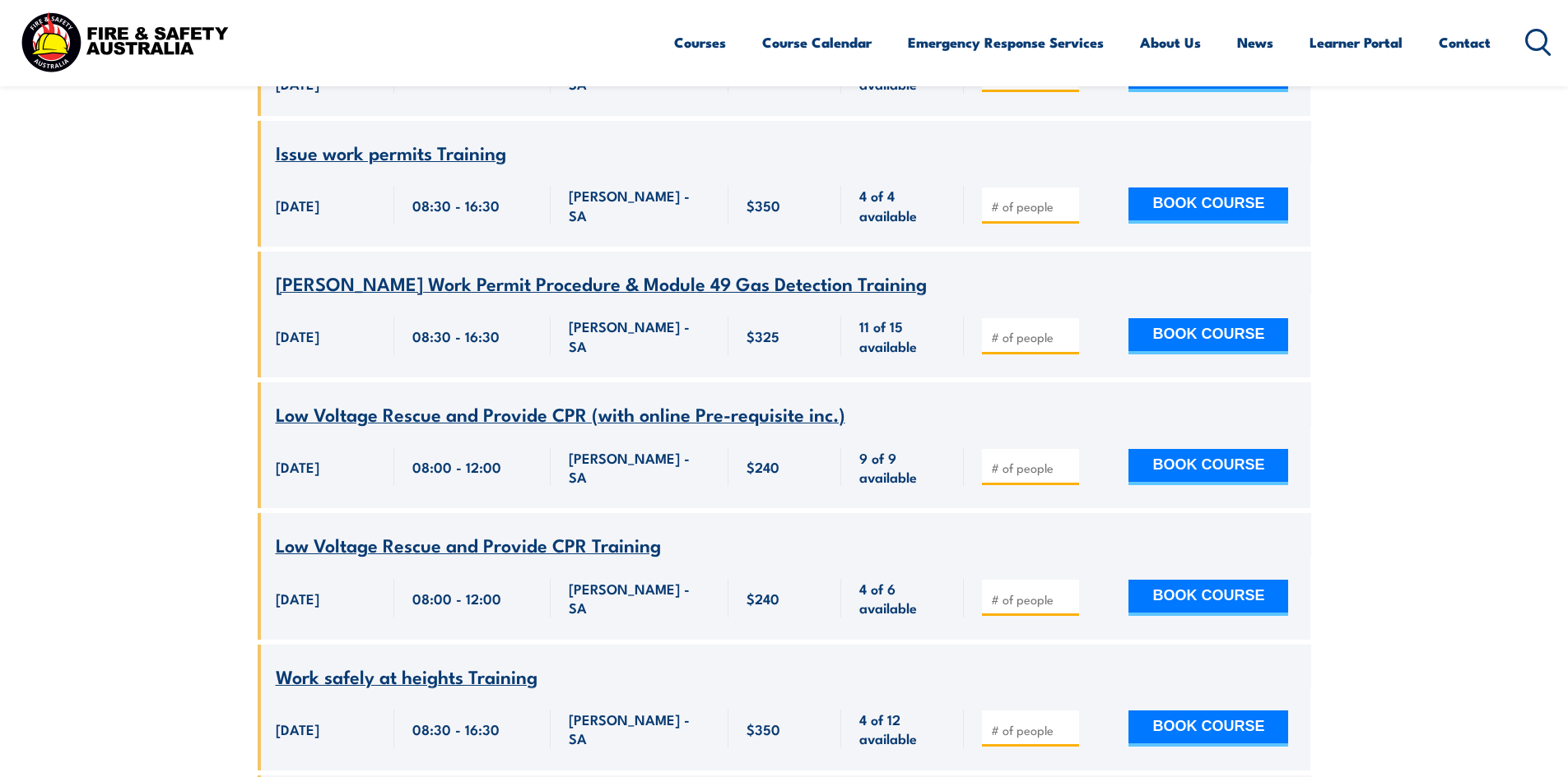
click at [534, 269] on span "Santos Work Permit Procedure & Module 49 Gas Detection Training" at bounding box center [602, 283] width 651 height 28
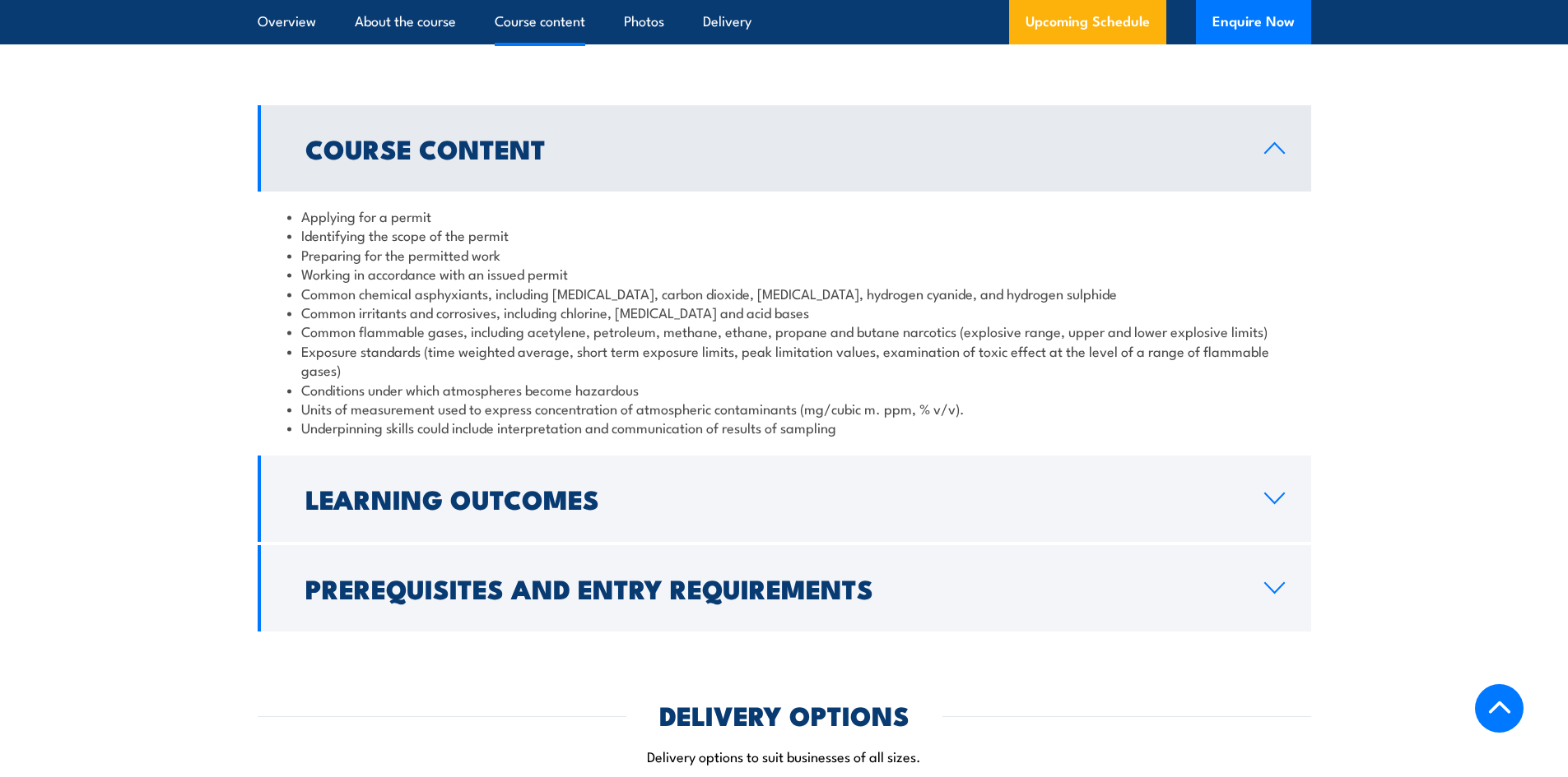
scroll to position [1481, 0]
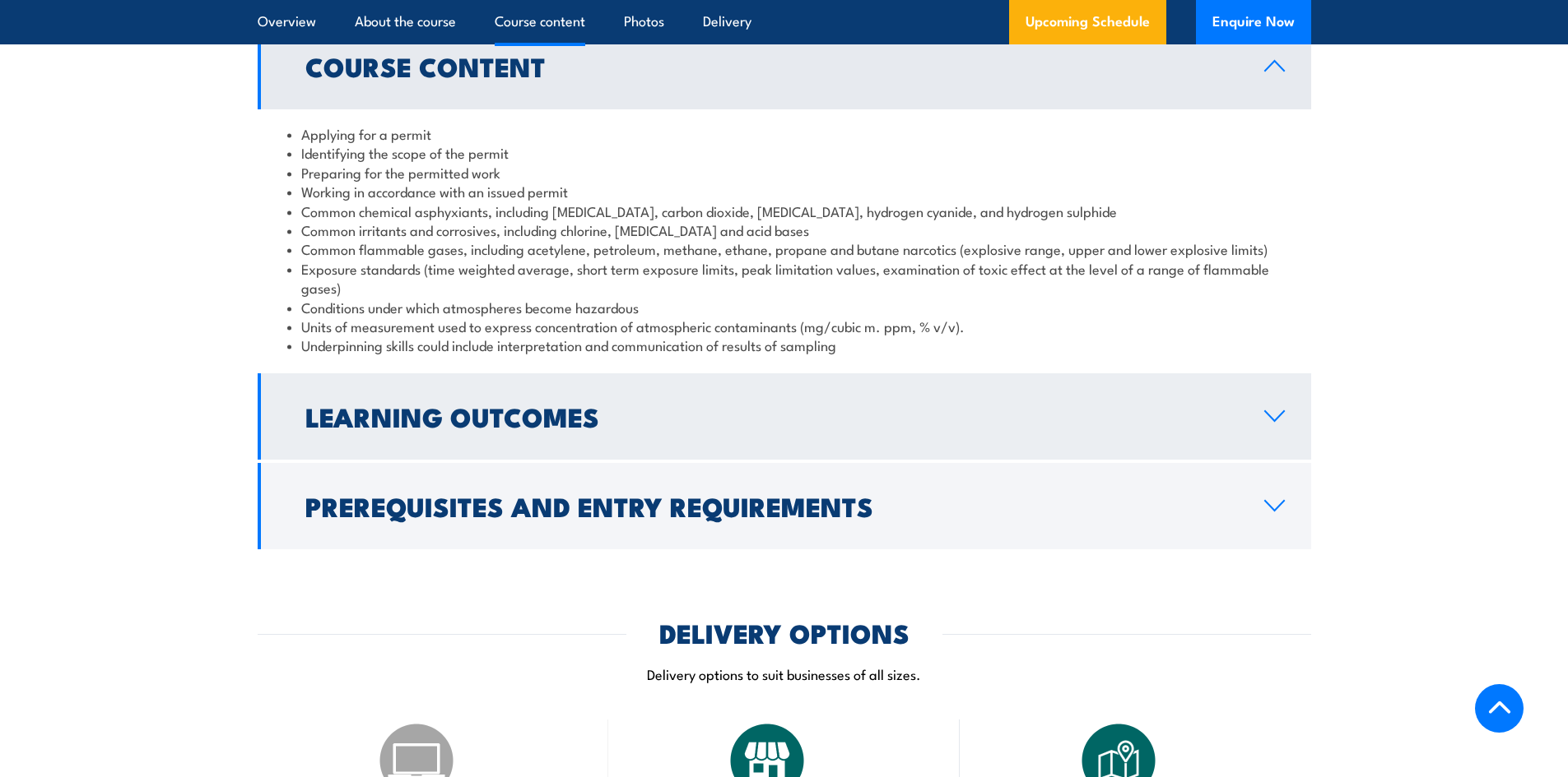
click at [537, 435] on link "Learning Outcomes" at bounding box center [784, 416] width 1053 height 86
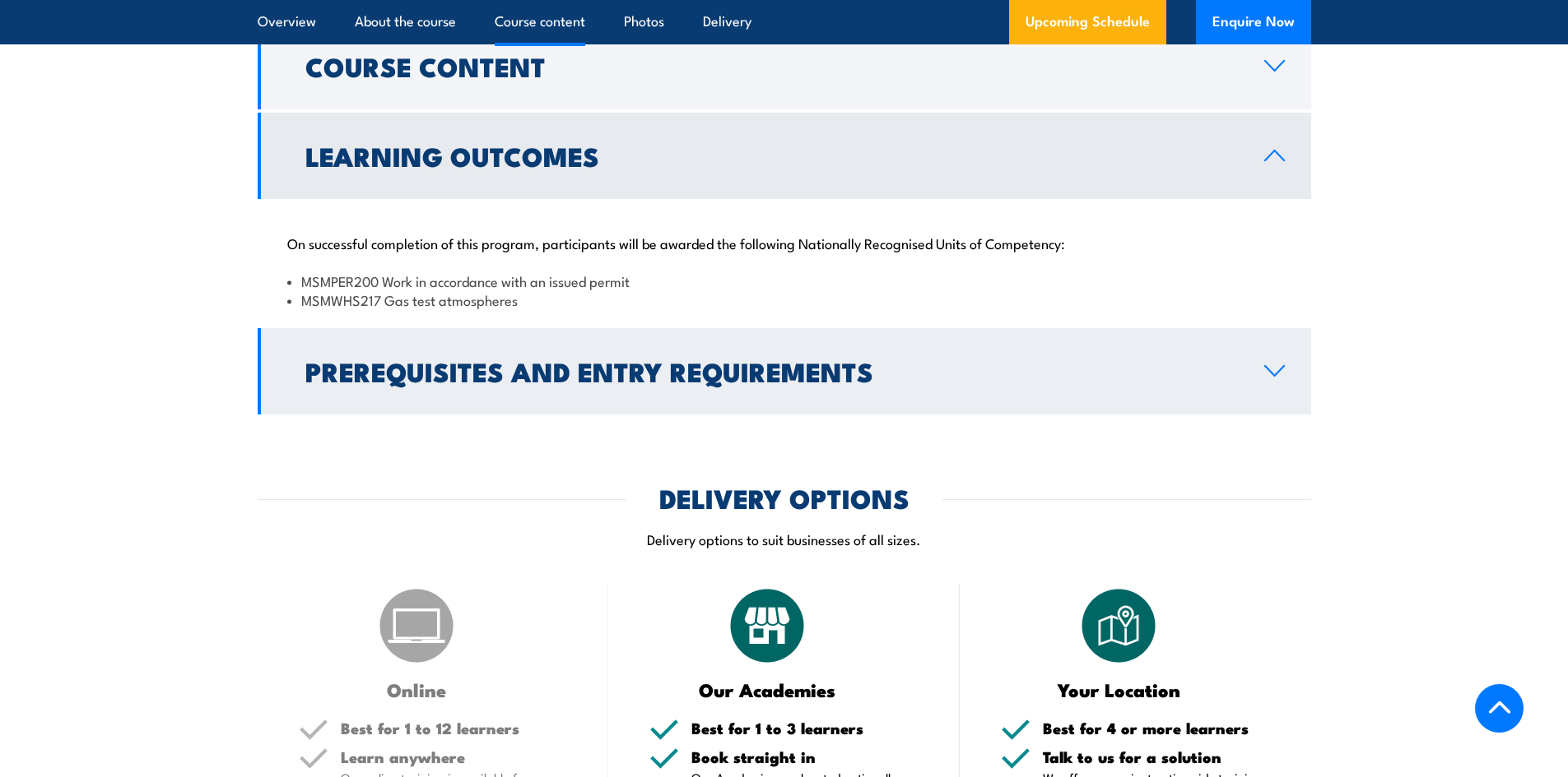
click at [1272, 365] on icon at bounding box center [1275, 371] width 22 height 13
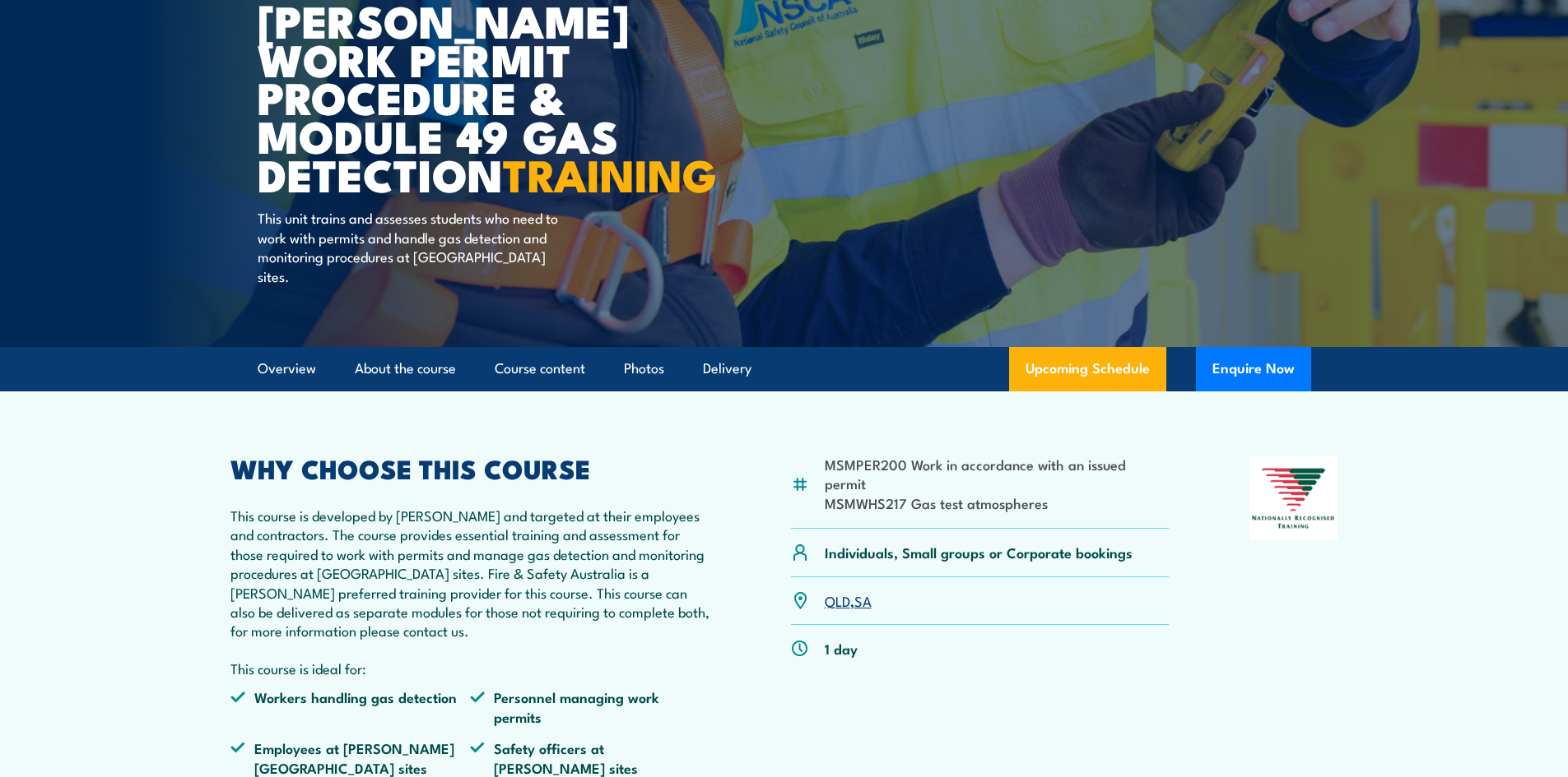
scroll to position [0, 0]
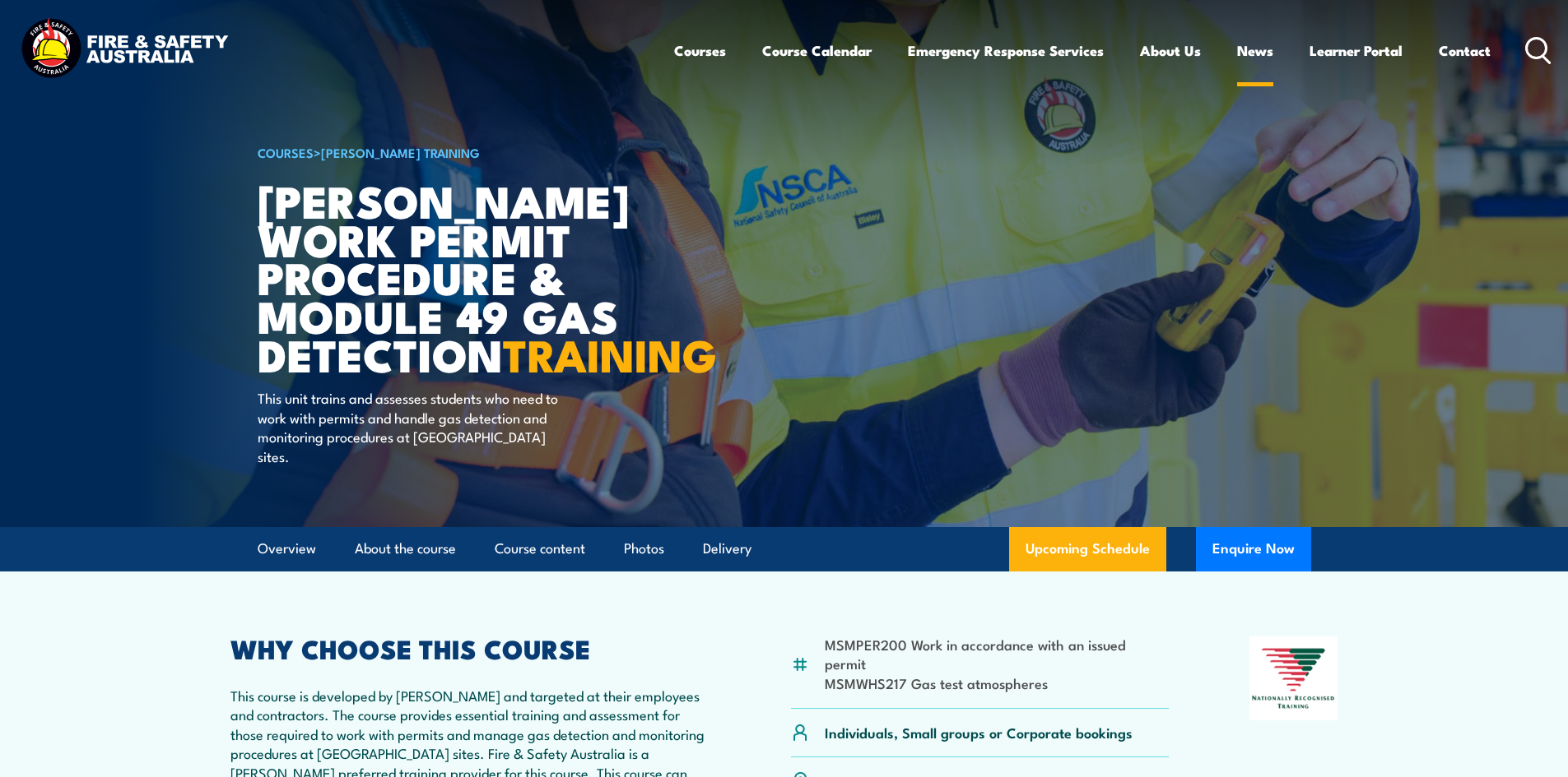
click at [1246, 56] on link "News" at bounding box center [1255, 50] width 36 height 44
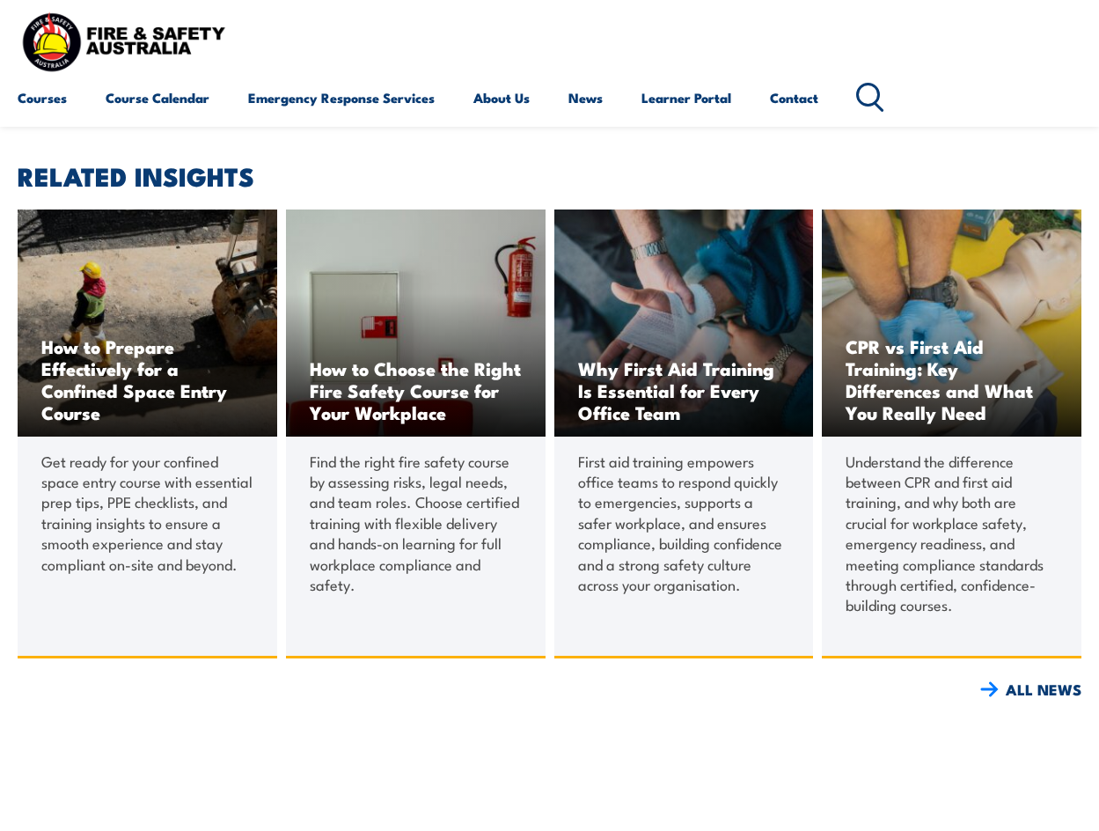
scroll to position [1848, 0]
